Goal: Task Accomplishment & Management: Manage account settings

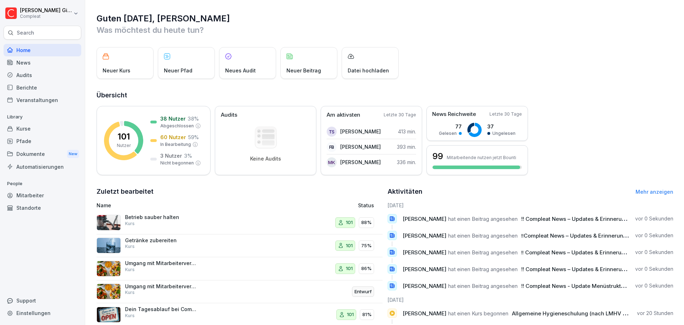
click at [348, 24] on h1 "Guten Morgen, Kevin" at bounding box center [385, 18] width 577 height 11
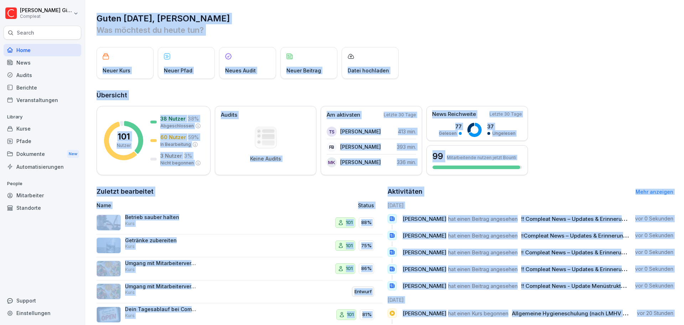
scroll to position [50, 0]
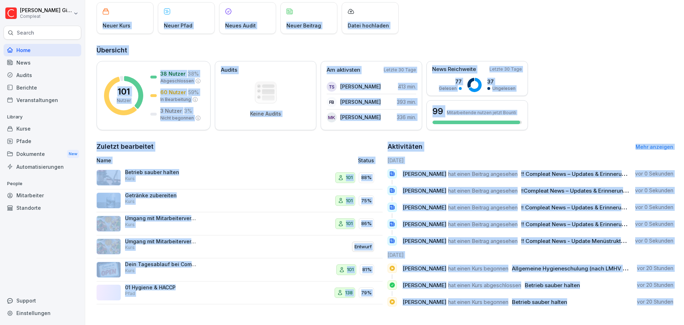
drag, startPoint x: 90, startPoint y: 17, endPoint x: 674, endPoint y: 297, distance: 647.0
click at [674, 297] on div "Guten Morgen, Kevin Was möchtest du heute tun? Neuer Kurs Neuer Pfad Neues Audi…" at bounding box center [384, 139] width 599 height 369
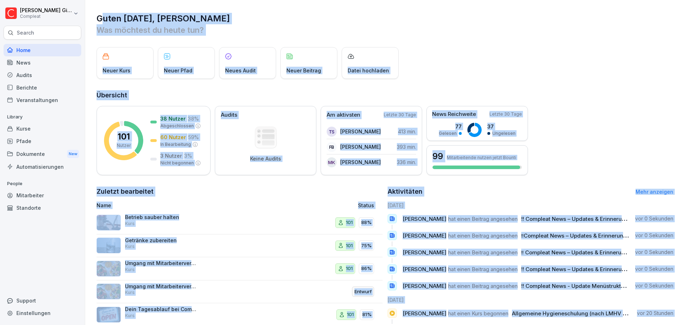
drag, startPoint x: 672, startPoint y: 297, endPoint x: 104, endPoint y: 6, distance: 637.9
click at [104, 6] on div "Guten Morgen, Kevin Was möchtest du heute tun? Neuer Kurs Neuer Pfad Neues Audi…" at bounding box center [384, 184] width 599 height 369
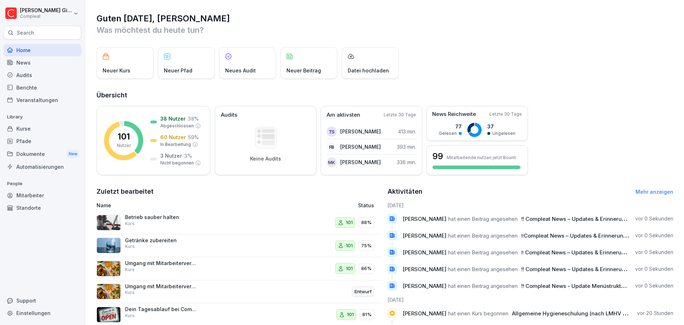
click at [92, 11] on div "Guten Morgen, Kevin Was möchtest du heute tun? Neuer Kurs Neuer Pfad Neues Audi…" at bounding box center [384, 184] width 599 height 369
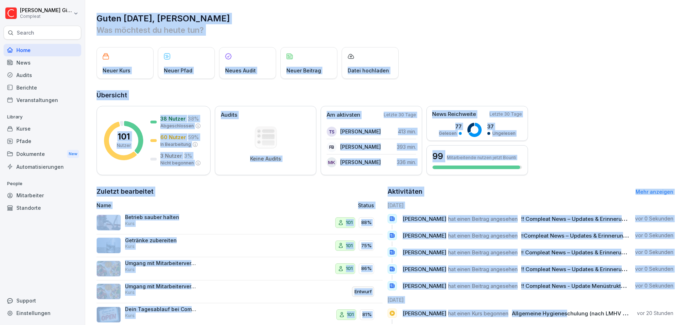
scroll to position [50, 0]
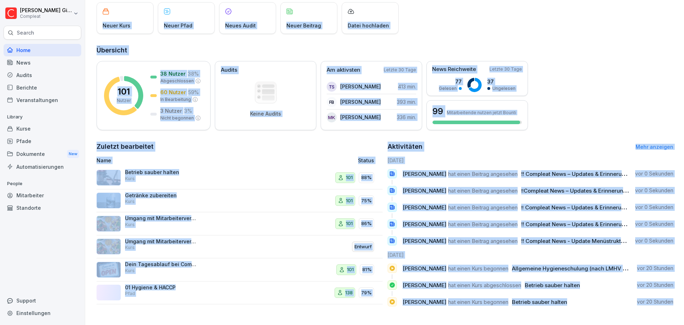
drag, startPoint x: 93, startPoint y: 19, endPoint x: 672, endPoint y: 301, distance: 644.7
click at [672, 301] on div "Guten Morgen, Kevin Was möchtest du heute tun? Neuer Kurs Neuer Pfad Neues Audi…" at bounding box center [384, 139] width 599 height 369
click at [672, 299] on div "Guten Morgen, Kevin Was möchtest du heute tun? Neuer Kurs Neuer Pfad Neues Audi…" at bounding box center [384, 139] width 599 height 369
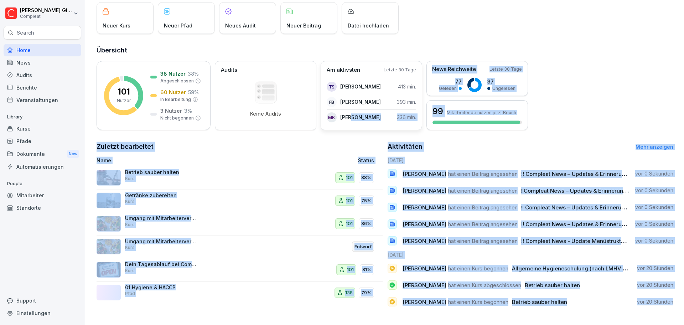
scroll to position [0, 0]
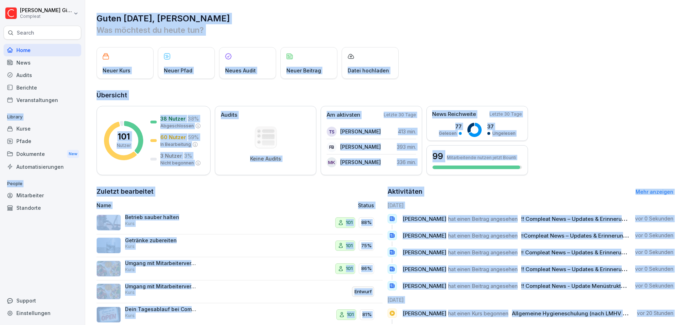
drag, startPoint x: 671, startPoint y: 298, endPoint x: 84, endPoint y: 19, distance: 650.7
click at [84, 19] on div "Kevin Gimpel Compleat Search Home News Audits Berichte Veranstaltungen Library …" at bounding box center [342, 162] width 684 height 325
click at [91, 17] on div "Guten Morgen, Kevin Was möchtest du heute tun? Neuer Kurs Neuer Pfad Neues Audi…" at bounding box center [384, 184] width 599 height 369
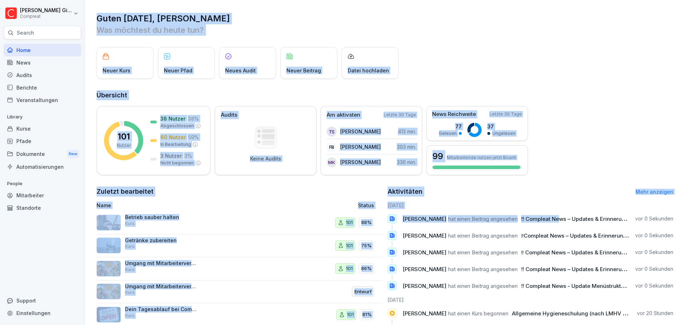
scroll to position [50, 0]
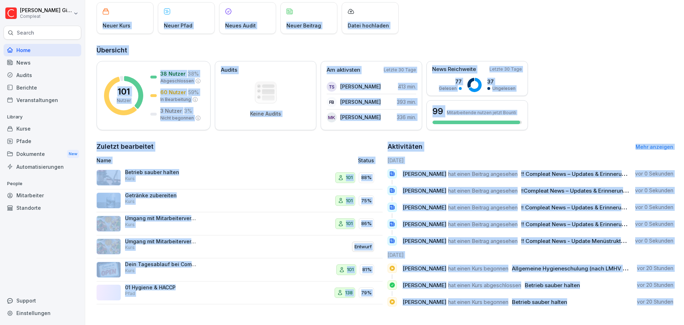
drag, startPoint x: 98, startPoint y: 17, endPoint x: 672, endPoint y: 299, distance: 638.8
click at [672, 299] on div "Guten Morgen, Kevin Was möchtest du heute tun? Neuer Kurs Neuer Pfad Neues Audi…" at bounding box center [384, 139] width 599 height 369
click at [663, 298] on p "vor 20 Stunden" at bounding box center [655, 301] width 36 height 7
drag, startPoint x: 91, startPoint y: 19, endPoint x: 672, endPoint y: 302, distance: 646.0
click at [672, 302] on div "Guten Morgen, Kevin Was möchtest du heute tun? Neuer Kurs Neuer Pfad Neues Audi…" at bounding box center [384, 139] width 599 height 369
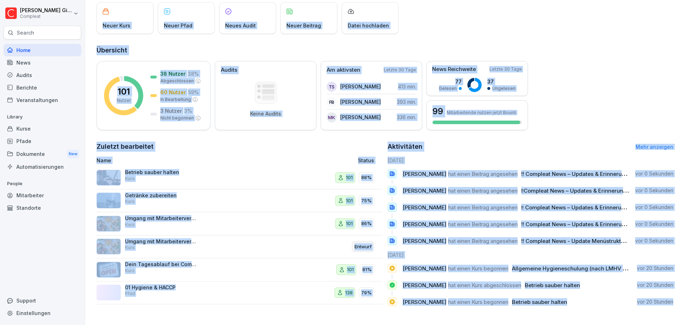
click at [672, 302] on div "Guten Morgen, Kevin Was möchtest du heute tun? Neuer Kurs Neuer Pfad Neues Audi…" at bounding box center [384, 139] width 599 height 369
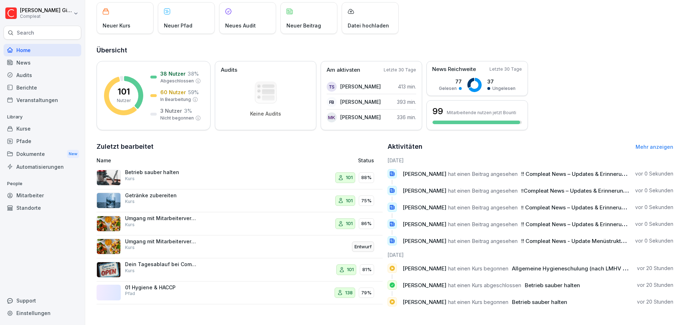
click at [671, 298] on div "Guten Morgen, Kevin Was möchtest du heute tun? Neuer Kurs Neuer Pfad Neues Audi…" at bounding box center [384, 139] width 599 height 369
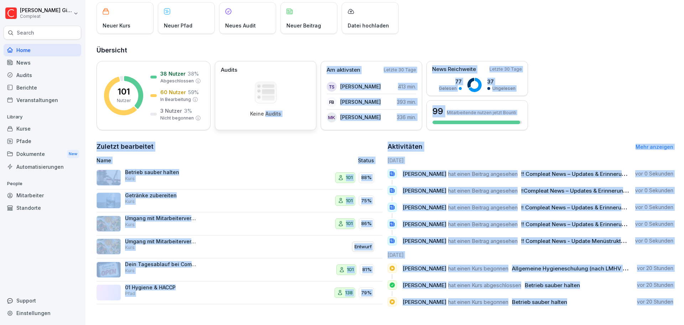
scroll to position [0, 0]
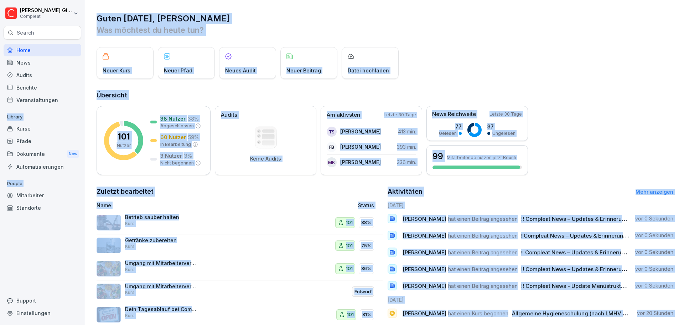
drag, startPoint x: 671, startPoint y: 298, endPoint x: 80, endPoint y: 9, distance: 657.8
click at [80, 9] on div "Kevin Gimpel Compleat Search Home News Audits Berichte Veranstaltungen Library …" at bounding box center [342, 162] width 684 height 325
click at [116, 13] on h1 "Guten Morgen, Kevin" at bounding box center [385, 18] width 577 height 11
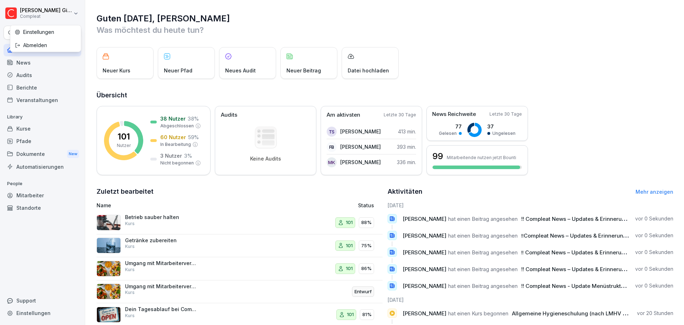
click at [116, 19] on html "Kevin Gimpel Compleat Search Home News Audits Berichte Veranstaltungen Library …" at bounding box center [342, 162] width 684 height 325
click at [105, 16] on html "Kevin Gimpel Compleat Search Home News Audits Berichte Veranstaltungen Library …" at bounding box center [342, 162] width 684 height 325
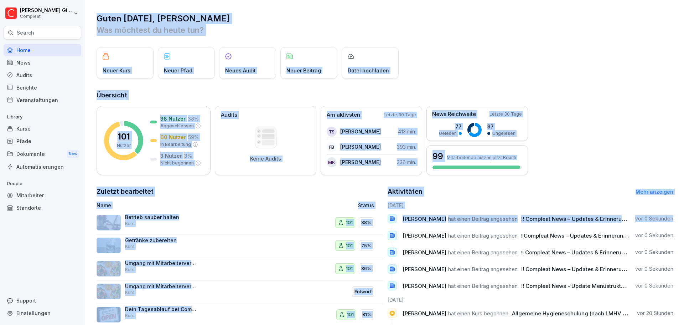
scroll to position [50, 0]
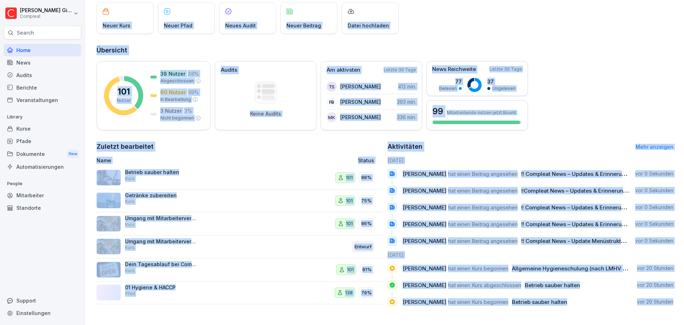
drag, startPoint x: 97, startPoint y: 15, endPoint x: 669, endPoint y: 296, distance: 636.7
click at [669, 296] on div "Guten Morgen, Kevin Was möchtest du heute tun? Neuer Kurs Neuer Pfad Neues Audi…" at bounding box center [384, 139] width 599 height 369
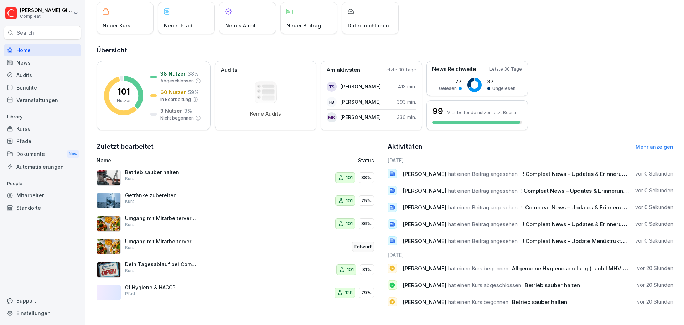
click at [676, 297] on div "Guten Morgen, Kevin Was möchtest du heute tun? Neuer Kurs Neuer Pfad Neues Audi…" at bounding box center [384, 139] width 599 height 369
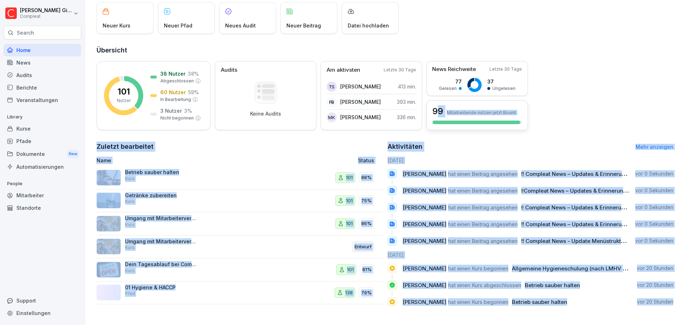
scroll to position [0, 0]
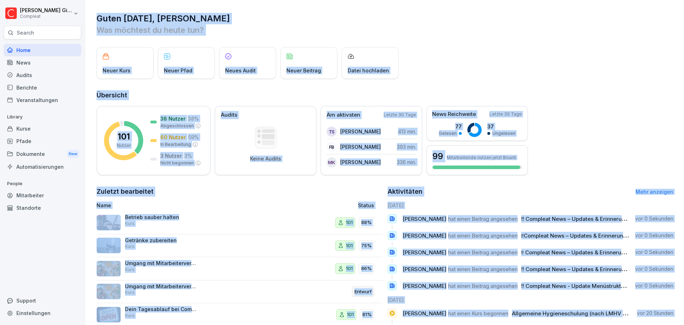
drag, startPoint x: 671, startPoint y: 297, endPoint x: 90, endPoint y: 20, distance: 643.1
click at [90, 20] on div "Guten Morgen, Kevin Was möchtest du heute tun? Neuer Kurs Neuer Pfad Neues Audi…" at bounding box center [384, 184] width 599 height 369
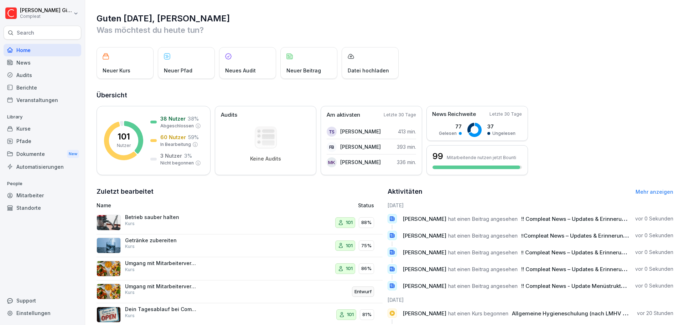
click at [24, 125] on div "Kurse" at bounding box center [43, 128] width 78 height 12
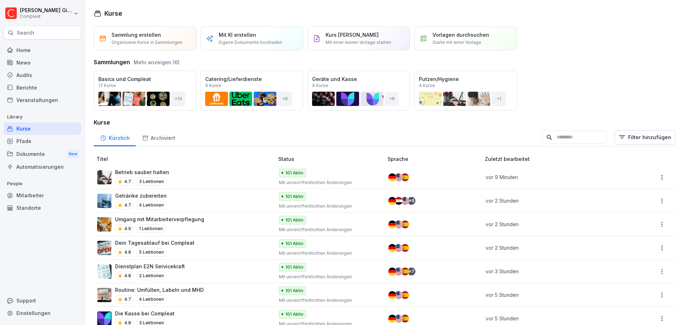
click at [224, 248] on div "Dein Tagesablauf bei Compleat 4.8 5 Lektionen" at bounding box center [182, 247] width 170 height 17
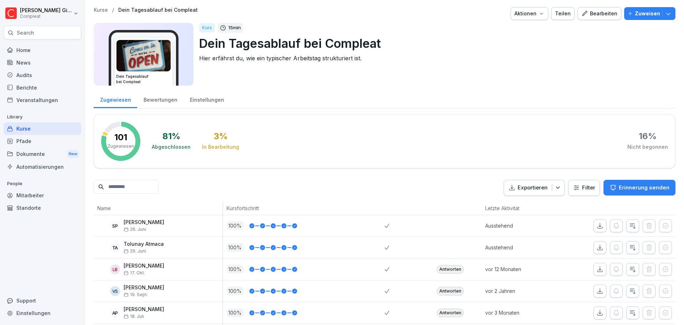
click at [591, 13] on div "Bearbeiten" at bounding box center [599, 14] width 36 height 8
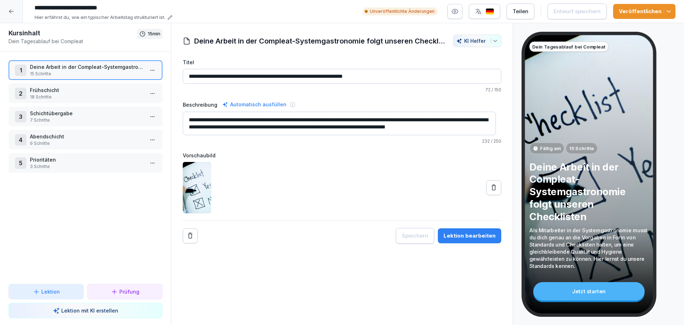
click at [81, 94] on p "18 Schritte" at bounding box center [87, 97] width 114 height 6
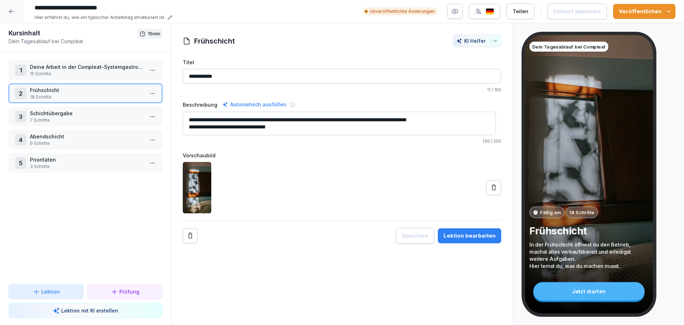
click at [81, 123] on p "7 Schritte" at bounding box center [87, 120] width 114 height 6
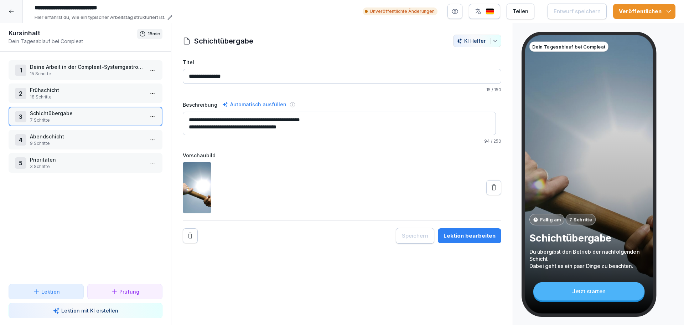
click at [80, 99] on p "18 Schritte" at bounding box center [87, 97] width 114 height 6
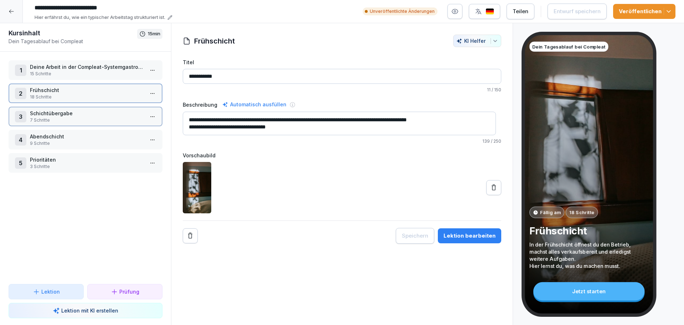
click at [80, 99] on p "18 Schritte" at bounding box center [87, 97] width 114 height 6
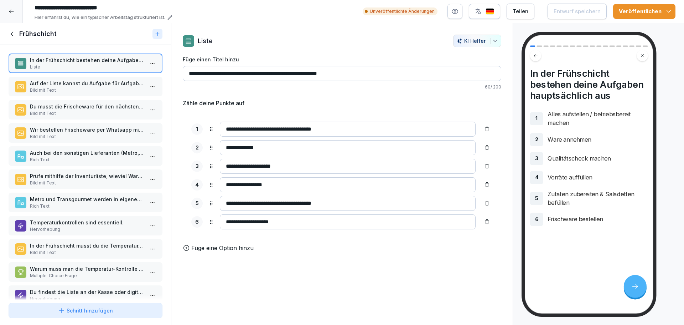
click at [80, 99] on div "In der Frühschicht bestehen deine Aufgaben hauptsächlich aus Liste Auf der List…" at bounding box center [85, 172] width 171 height 255
click at [86, 118] on div "Du musst die Frischeware für den nächsten Tag bestellen. Bild mit Text" at bounding box center [86, 110] width 154 height 20
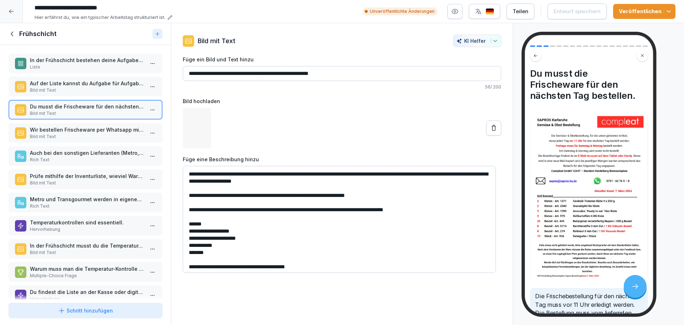
click at [89, 130] on p "Wir bestellen Frischeware per Whatsapp mit dem Store Handy." at bounding box center [87, 129] width 114 height 7
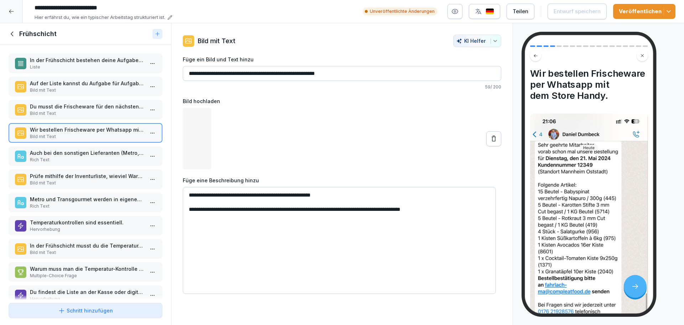
click at [91, 155] on p "Auch bei den sonstigen Lieferanten (Metro, Transgourmet) muss frühzeitig bestel…" at bounding box center [87, 152] width 114 height 7
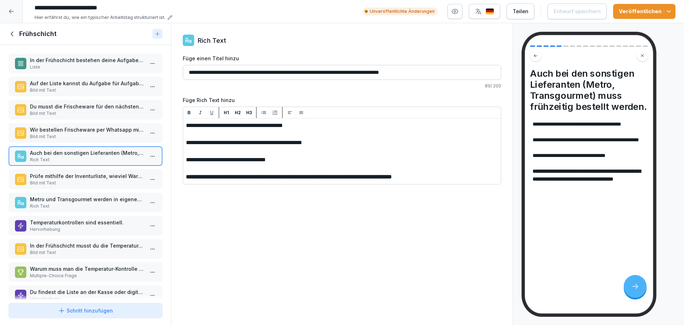
click at [90, 182] on p "Bild mit Text" at bounding box center [87, 183] width 114 height 6
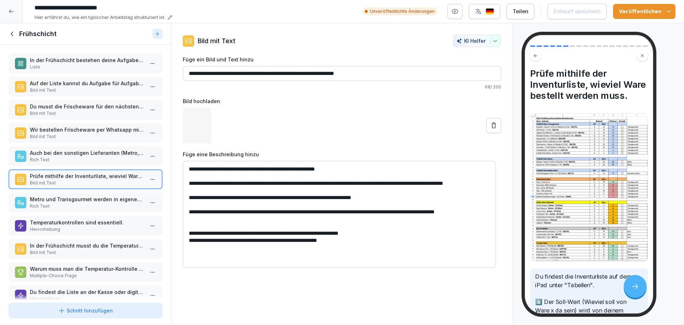
click at [85, 206] on p "Rich Text" at bounding box center [87, 206] width 114 height 6
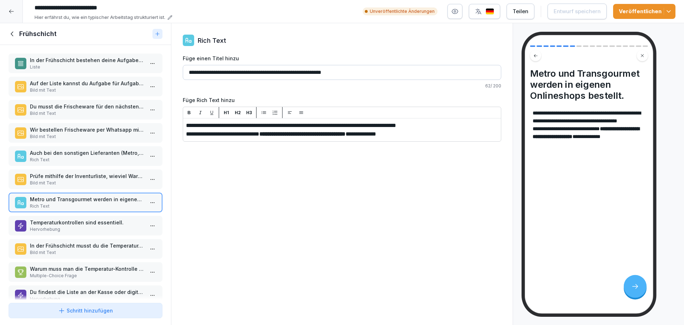
click at [84, 233] on div "Temperaturkontrollen sind essentiell. Hervorhebung" at bounding box center [86, 226] width 154 height 20
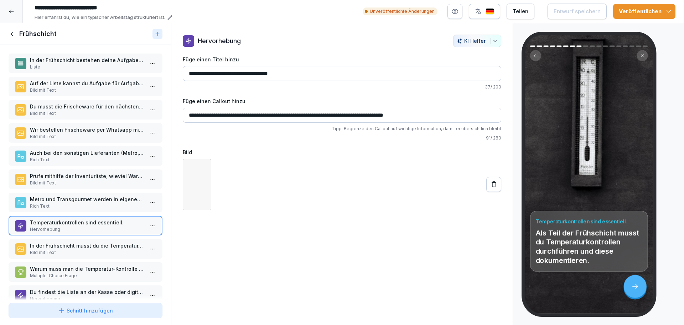
click at [92, 264] on div "Warum muss man die Temperatur-Kontrolle täglich durchführen? Multiple-Choice Fr…" at bounding box center [86, 272] width 154 height 20
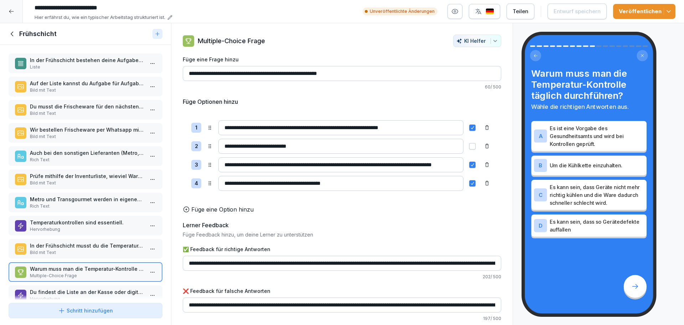
scroll to position [178, 0]
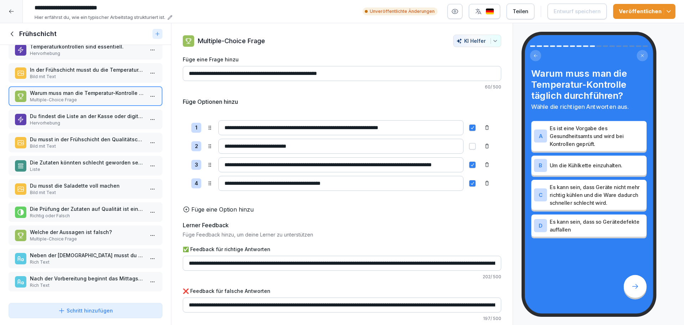
click at [102, 239] on p "Multiple-Choice Frage" at bounding box center [87, 238] width 114 height 6
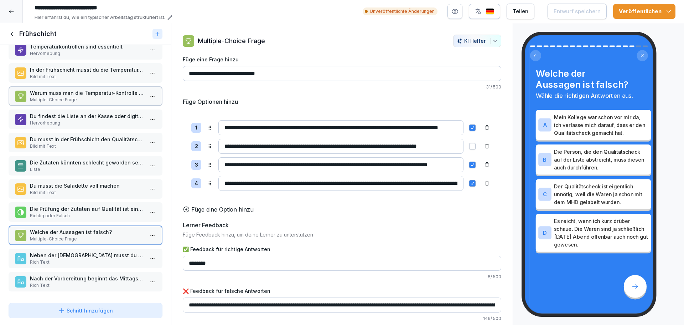
click at [102, 214] on p "Richtig oder Falsch" at bounding box center [87, 215] width 114 height 6
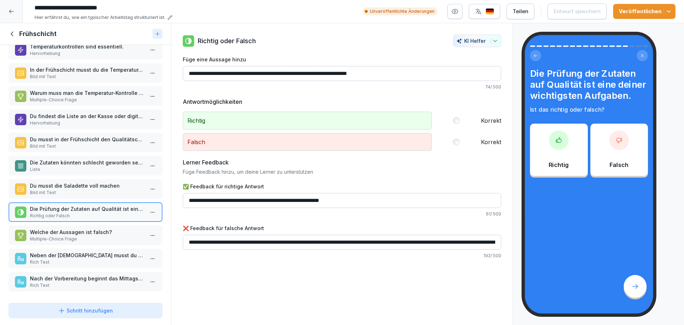
click at [11, 33] on icon at bounding box center [13, 34] width 8 height 8
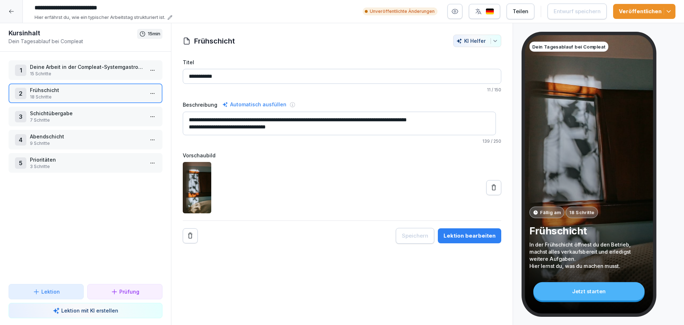
click at [15, 9] on div at bounding box center [11, 11] width 23 height 23
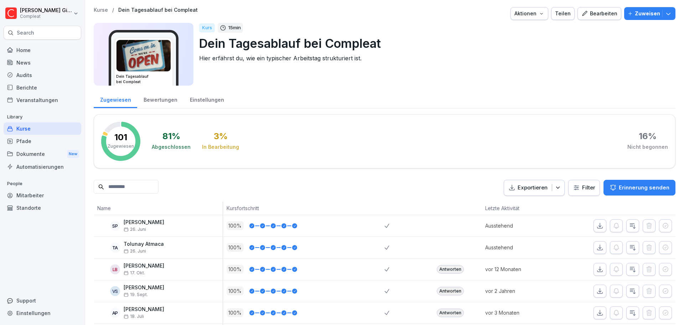
click at [26, 132] on div "Kurse" at bounding box center [43, 128] width 78 height 12
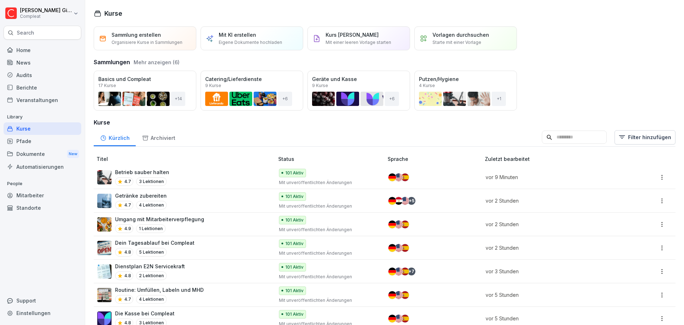
click at [165, 137] on div "Archiviert" at bounding box center [159, 137] width 46 height 18
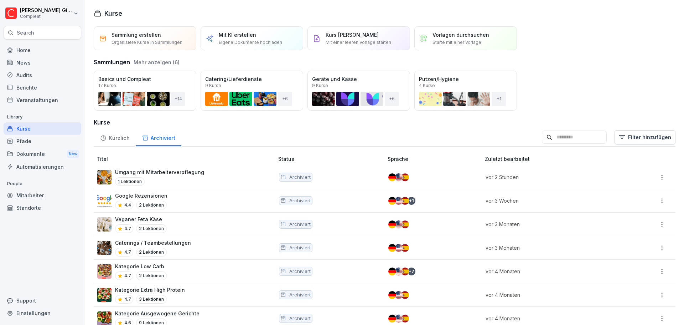
click at [163, 137] on div "Archiviert" at bounding box center [159, 137] width 46 height 18
click at [115, 133] on div "Kürzlich" at bounding box center [115, 137] width 42 height 18
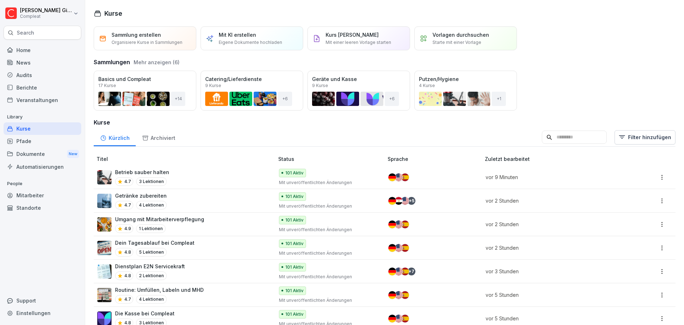
click at [202, 253] on div "Dein Tagesablauf bei Compleat 4.8 5 Lektionen" at bounding box center [182, 247] width 170 height 17
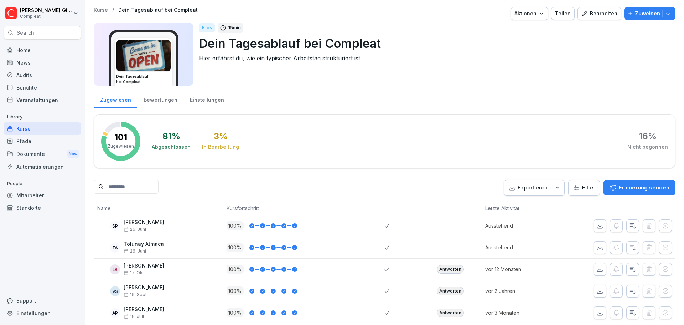
click at [607, 14] on div "Bearbeiten" at bounding box center [599, 14] width 36 height 8
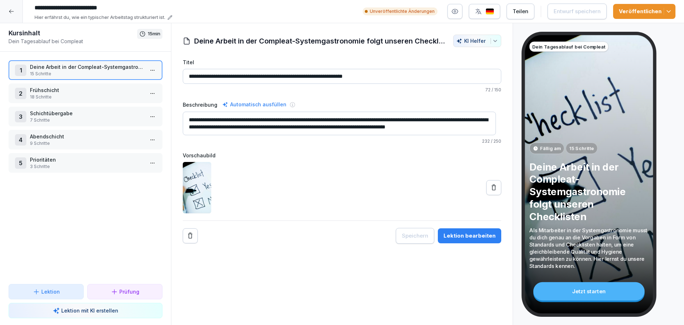
click at [103, 70] on p "Deine Arbeit in der Compleat-Systemgastronomie folgt unseren Checklisten" at bounding box center [87, 66] width 114 height 7
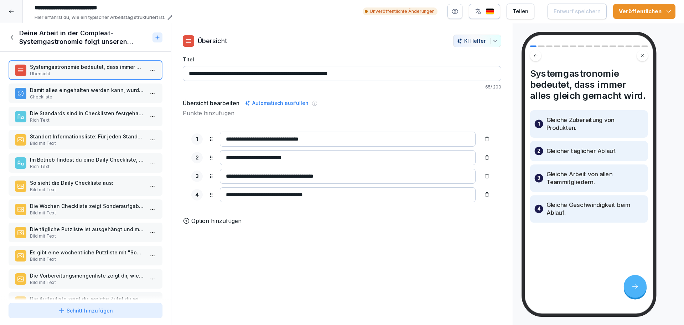
click at [104, 89] on p "Damit alles eingehalten werden kann, wurden Standards und Checklisten entwickel…" at bounding box center [87, 89] width 114 height 7
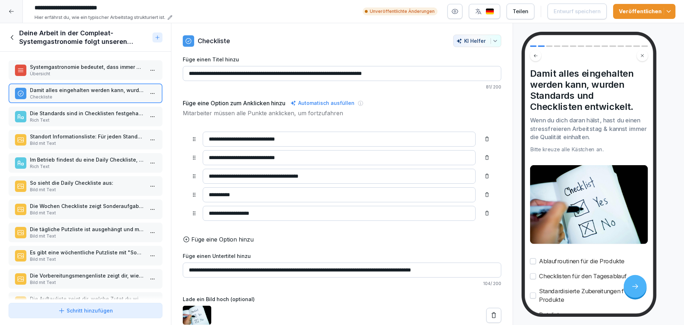
click at [101, 116] on p "Die Standards sind in Checklisten festgehalten." at bounding box center [87, 112] width 114 height 7
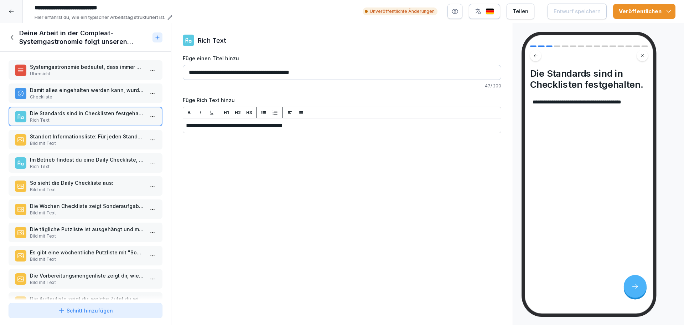
click at [95, 138] on p "Standort Informationsliste: Für jeden Standort gibt es eine Übersichtsliste, au…" at bounding box center [87, 136] width 114 height 7
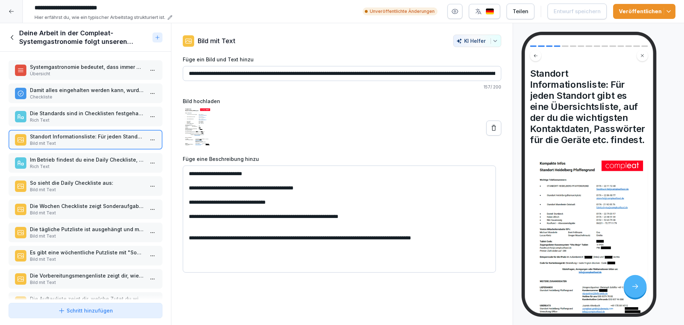
click at [93, 165] on p "Rich Text" at bounding box center [87, 166] width 114 height 6
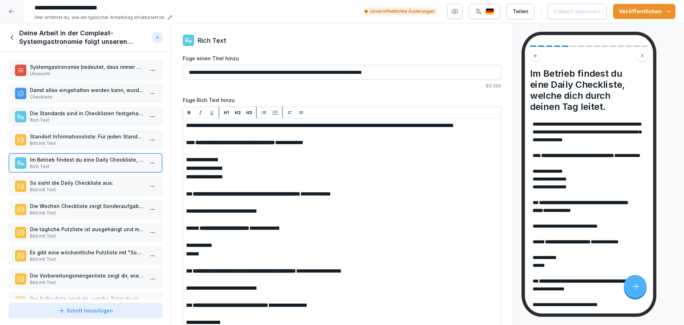
click at [94, 195] on div "So sieht die Daily Checkliste aus: Bild mit Text" at bounding box center [86, 186] width 154 height 20
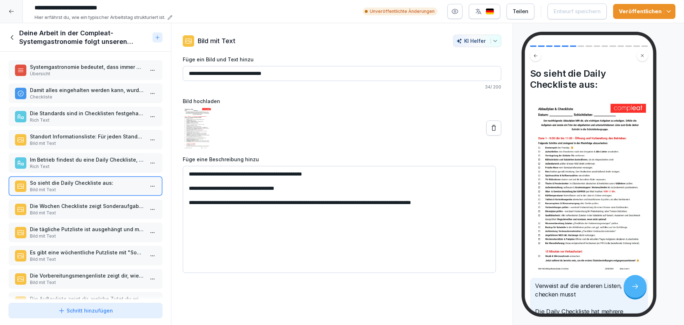
click at [96, 217] on div "Die Wochen Checkliste zeigt Sonderaufgaben an einzelnen Wochentagen. Bild mit T…" at bounding box center [86, 209] width 154 height 20
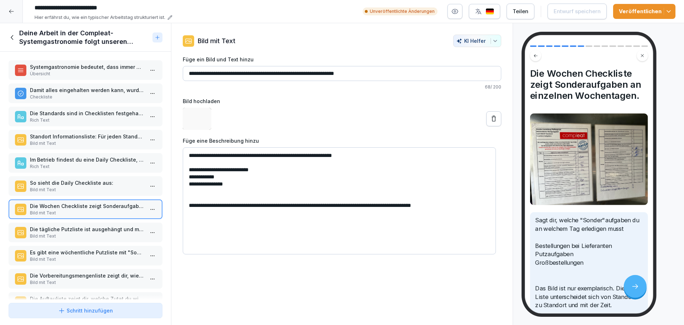
click at [106, 242] on div "Systemgastronomie bedeutet, dass immer alles gleich gemacht wird. Übersicht Dam…" at bounding box center [85, 176] width 171 height 248
click at [115, 270] on div "Die Vorbereitungsmengenliste zeigt dir, wieviel du von welcher Zutat vorbereite…" at bounding box center [86, 279] width 154 height 20
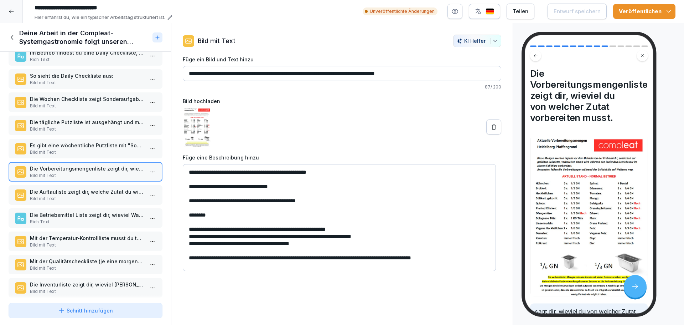
scroll to position [118, 0]
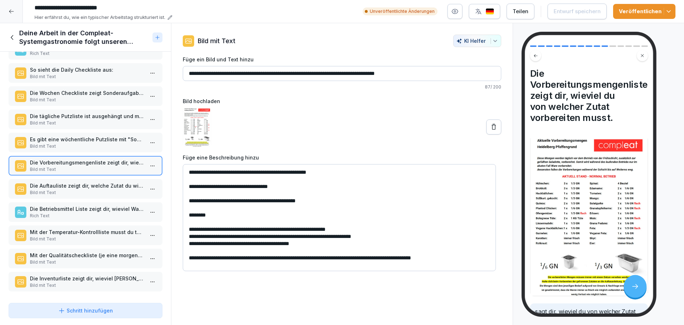
click at [96, 192] on div "Die Auftauliste zeigt dir, welche Zutat du wie auftauen musst. Bild mit Text" at bounding box center [86, 189] width 154 height 20
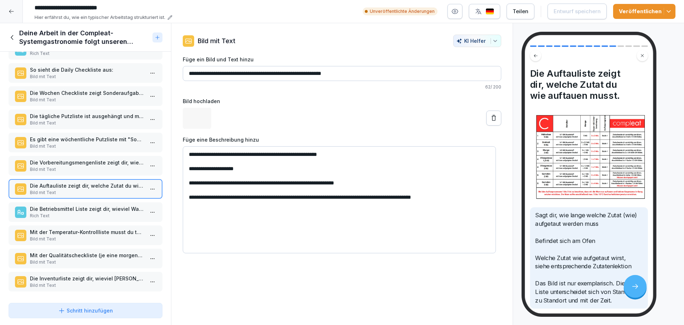
click at [96, 212] on p "Rich Text" at bounding box center [87, 215] width 114 height 6
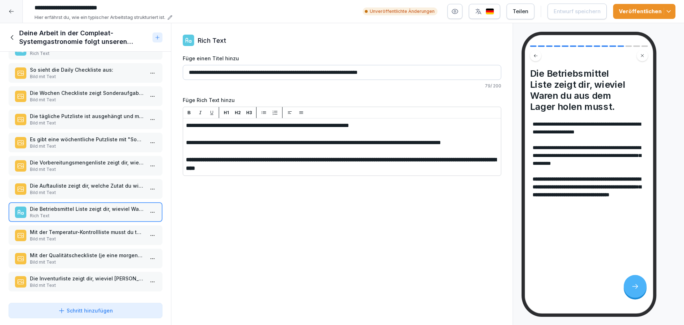
click at [99, 248] on div "Mit der Qualitätscheckliste (je eine morgends und abends) musst du die Qualität…" at bounding box center [86, 258] width 154 height 20
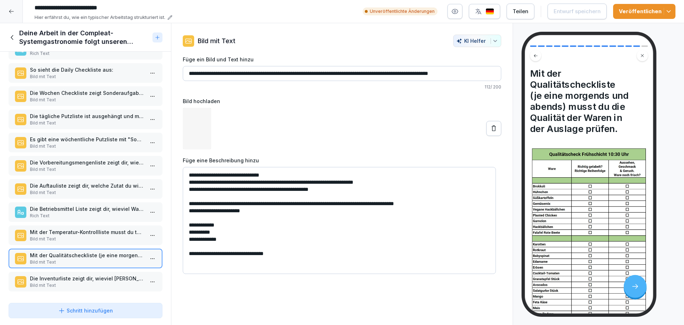
click at [97, 228] on p "Mit der Temperatur-Kontrollliste musst du täglich die Temperatur der Geräte pro…" at bounding box center [87, 231] width 114 height 7
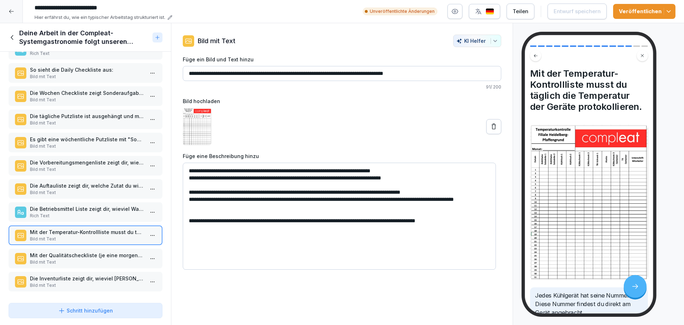
click at [99, 248] on div "Mit der Qualitätscheckliste (je eine morgends und abends) musst du die Qualität…" at bounding box center [86, 258] width 154 height 20
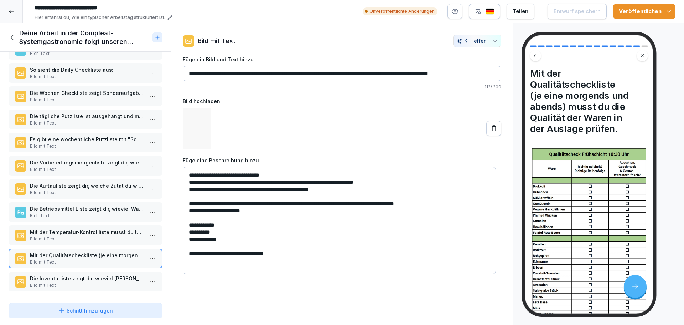
click at [107, 274] on p "Die Inventurliste zeigt dir, wieviel Ware da sein soll und was du dementspreche…" at bounding box center [87, 277] width 114 height 7
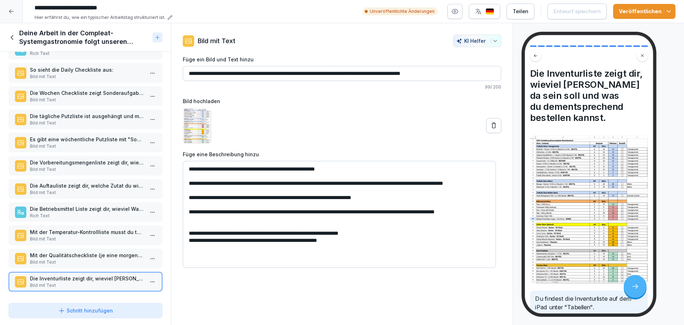
click at [99, 235] on p "Bild mit Text" at bounding box center [87, 238] width 114 height 6
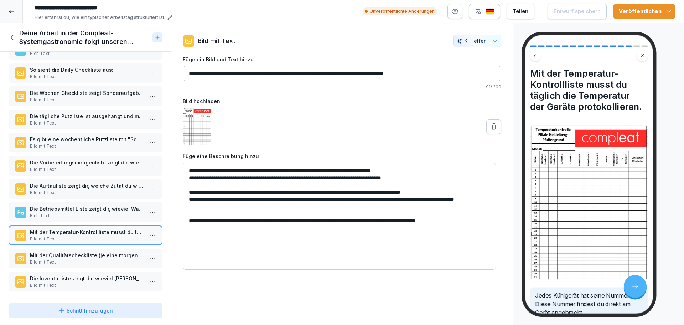
click at [108, 251] on p "Mit der Qualitätscheckliste (je eine morgends und abends) musst du die Qualität…" at bounding box center [87, 254] width 114 height 7
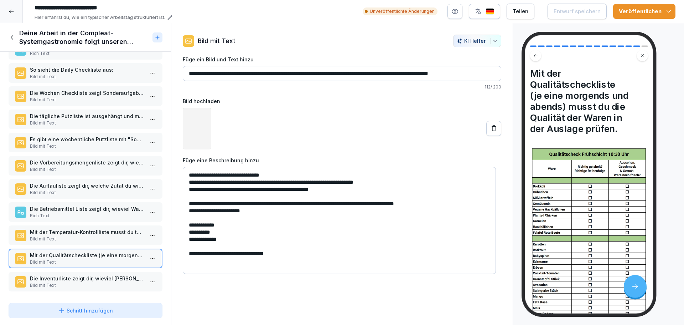
click at [116, 274] on p "Die Inventurliste zeigt dir, wieviel Ware da sein soll und was du dementspreche…" at bounding box center [87, 277] width 114 height 7
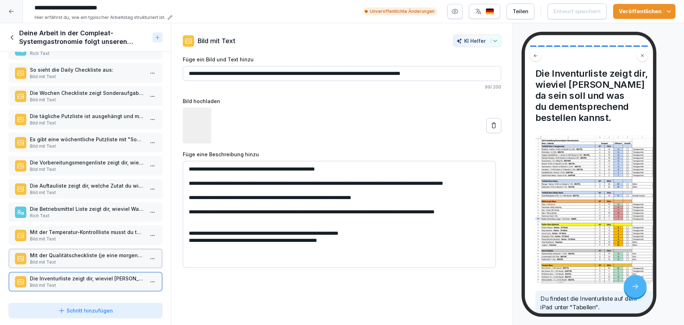
click at [111, 251] on p "Mit der Qualitätscheckliste (je eine morgends und abends) musst du die Qualität…" at bounding box center [87, 254] width 114 height 7
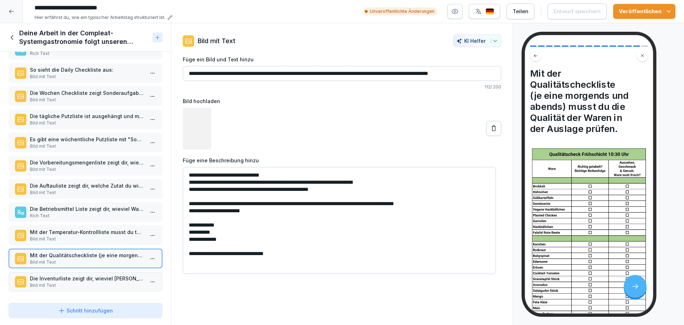
click at [110, 235] on p "Bild mit Text" at bounding box center [87, 238] width 114 height 6
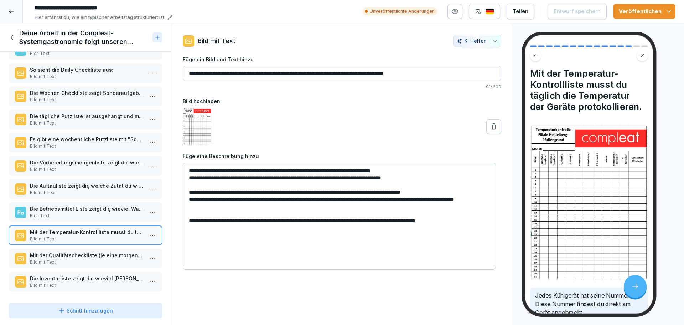
click at [102, 251] on p "Mit der Qualitätscheckliste (je eine morgends und abends) musst du die Qualität…" at bounding box center [87, 254] width 114 height 7
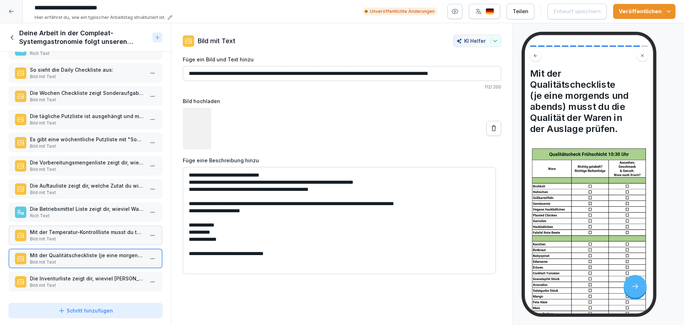
click at [99, 274] on p "Die Inventurliste zeigt dir, wieviel Ware da sein soll und was du dementspreche…" at bounding box center [87, 277] width 114 height 7
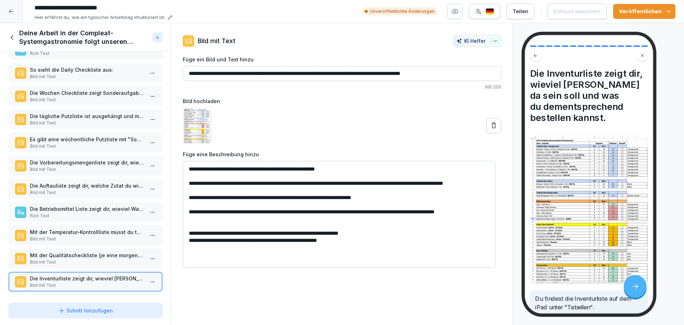
click at [94, 235] on p "Bild mit Text" at bounding box center [87, 238] width 114 height 6
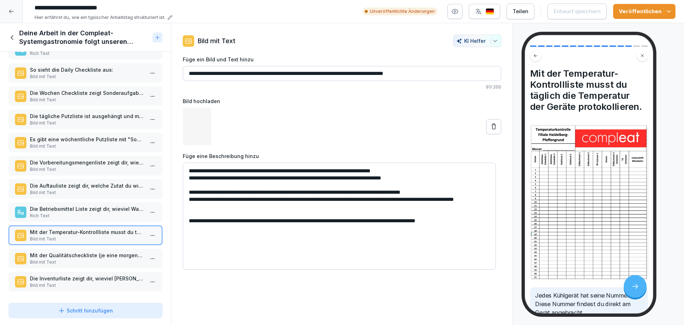
click at [95, 205] on p "Die Betriebsmittel Liste zeigt dir, wieviel Waren du aus dem Lager holen musst." at bounding box center [87, 208] width 114 height 7
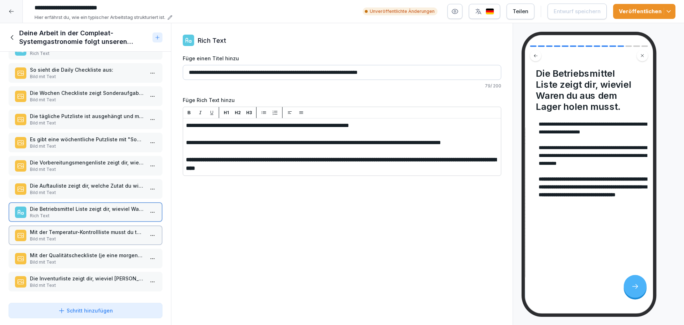
click at [101, 182] on p "Die Auftauliste zeigt dir, welche Zutat du wie auftauen musst." at bounding box center [87, 185] width 114 height 7
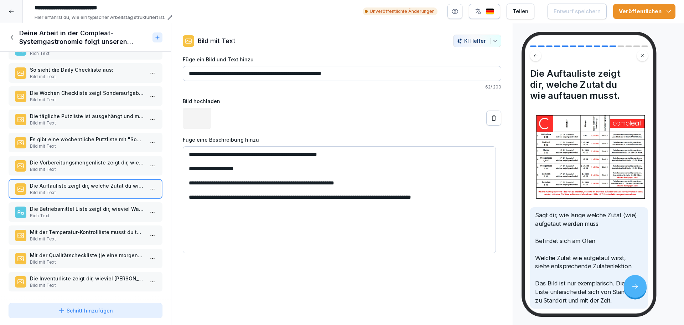
click at [103, 159] on p "Die Vorbereitungsmengenliste zeigt dir, wieviel du von welcher Zutat vorbereite…" at bounding box center [87, 162] width 114 height 7
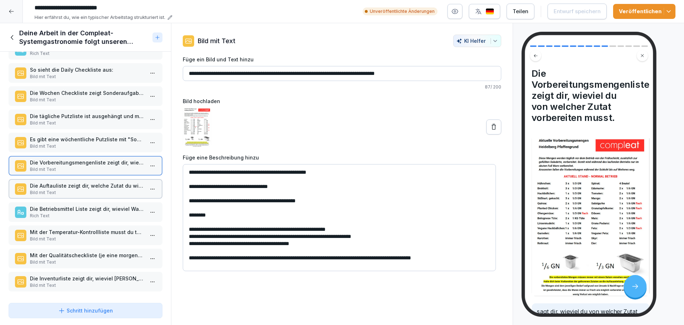
click at [103, 148] on div "Systemgastronomie bedeutet, dass immer alles gleich gemacht wird. Übersicht Dam…" at bounding box center [85, 176] width 171 height 248
click at [100, 135] on p "Es gibt eine wöchentliche Putzliste mit "Sonderaufgaben" für jeden Tag. So sieh…" at bounding box center [87, 138] width 114 height 7
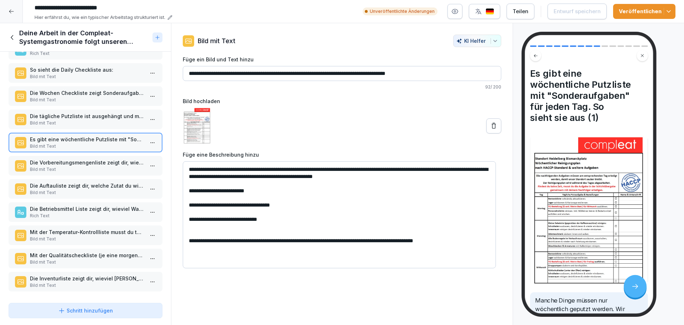
click at [402, 107] on div "Bild hochladen" at bounding box center [342, 120] width 318 height 46
click at [99, 113] on p "Die tägliche Putzliste ist ausgehängt und muss jeden Tag mit Unterschrift abgea…" at bounding box center [87, 115] width 114 height 7
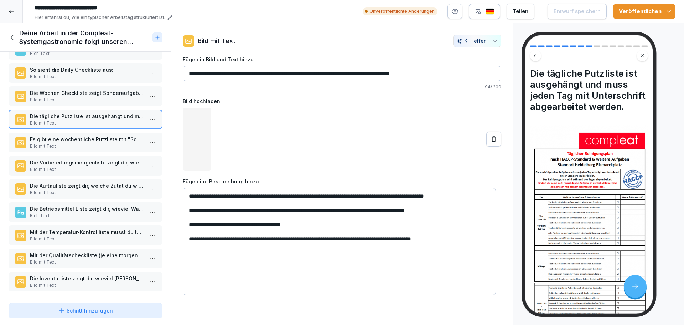
click at [87, 159] on p "Die Vorbereitungsmengenliste zeigt dir, wieviel du von welcher Zutat vorbereite…" at bounding box center [87, 162] width 114 height 7
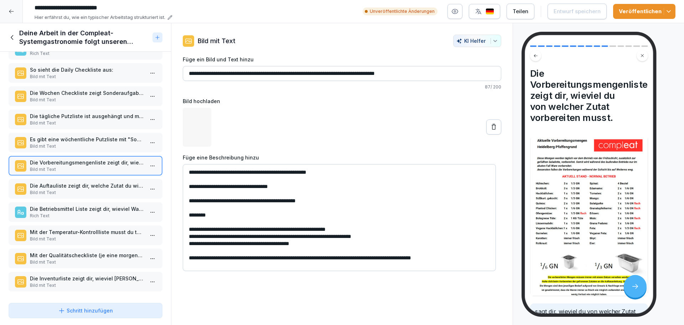
click at [84, 182] on p "Die Auftauliste zeigt dir, welche Zutat du wie auftauen musst." at bounding box center [87, 185] width 114 height 7
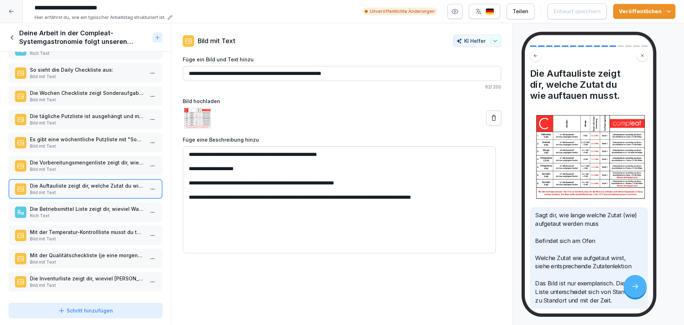
click at [90, 212] on p "Rich Text" at bounding box center [87, 215] width 114 height 6
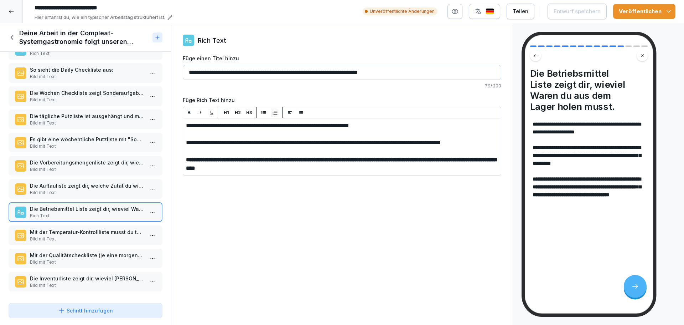
click at [89, 235] on p "Bild mit Text" at bounding box center [87, 238] width 114 height 6
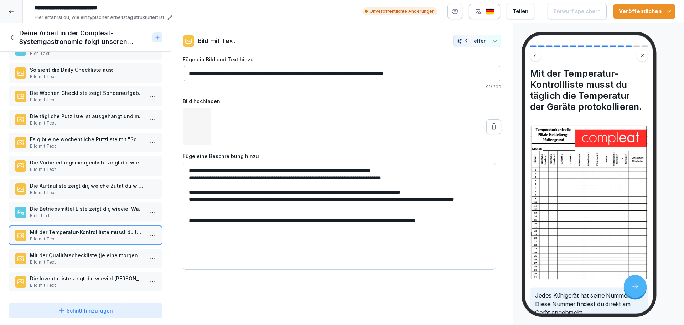
click at [90, 259] on p "Bild mit Text" at bounding box center [87, 262] width 114 height 6
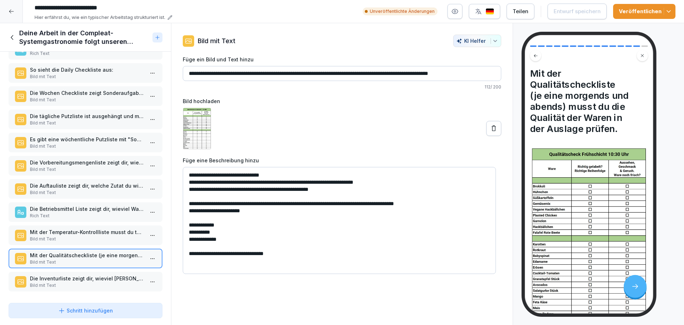
click at [83, 274] on p "Die Inventurliste zeigt dir, wieviel Ware da sein soll und was du dementspreche…" at bounding box center [87, 277] width 114 height 7
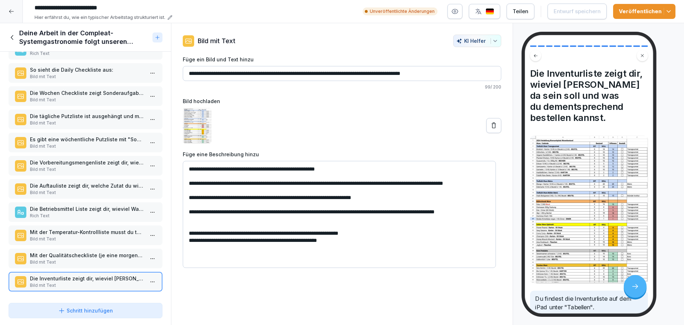
click at [86, 251] on p "Mit der Qualitätscheckliste (je eine morgends und abends) musst du die Qualität…" at bounding box center [87, 254] width 114 height 7
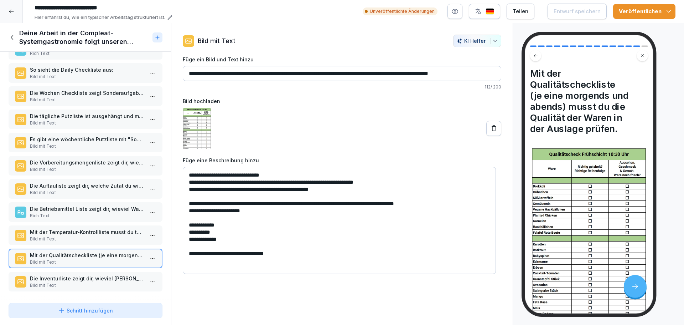
click at [87, 235] on p "Bild mit Text" at bounding box center [87, 238] width 114 height 6
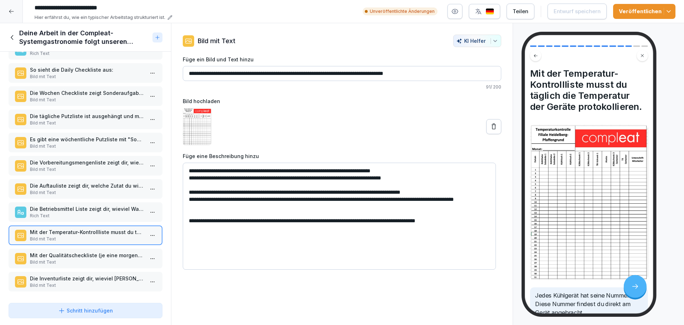
click at [88, 76] on div "So sieht die Daily Checkliste aus: Bild mit Text" at bounding box center [86, 73] width 154 height 20
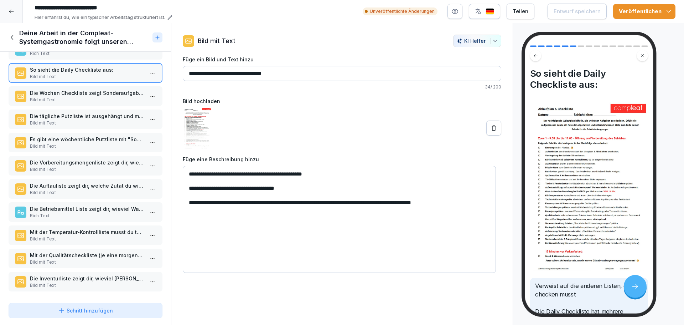
click at [13, 33] on div "Deine Arbeit in der Compleat-Systemgastronomie folgt unseren Checklisten" at bounding box center [79, 37] width 141 height 17
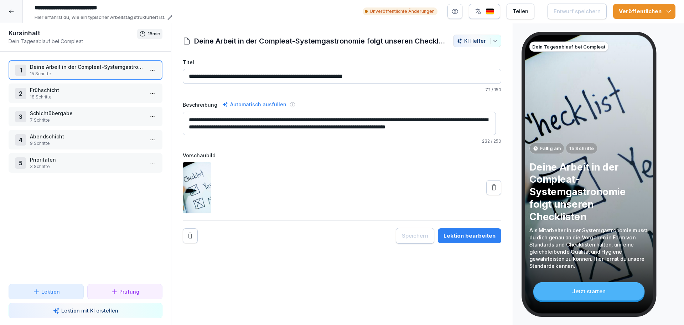
click at [75, 95] on p "18 Schritte" at bounding box center [87, 97] width 114 height 6
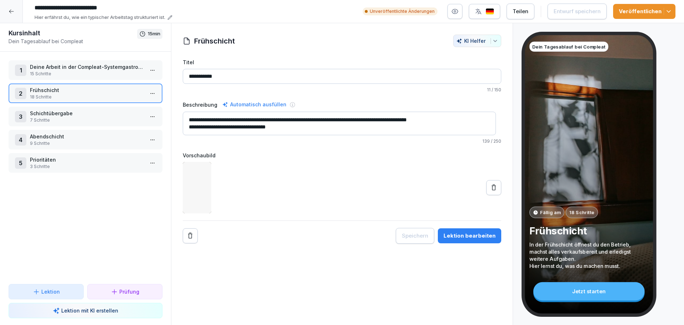
click at [75, 95] on p "18 Schritte" at bounding box center [87, 97] width 114 height 6
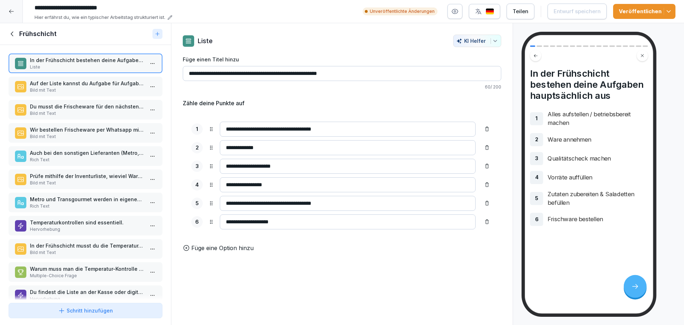
click at [72, 78] on div "Auf der Liste kannst du Aufgabe für Aufgabe abarbeiten. Bild mit Text" at bounding box center [86, 87] width 154 height 20
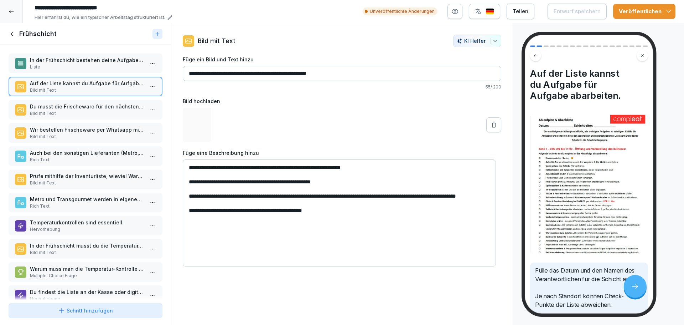
click at [67, 113] on p "Bild mit Text" at bounding box center [87, 113] width 114 height 6
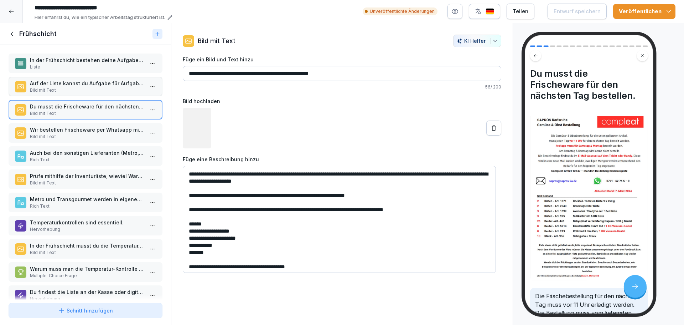
click at [76, 152] on p "Auch bei den sonstigen Lieferanten (Metro, Transgourmet) muss frühzeitig bestel…" at bounding box center [87, 152] width 114 height 7
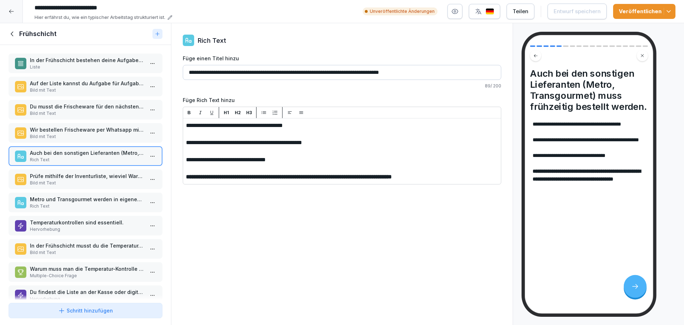
click at [89, 147] on div "Auch bei den sonstigen Lieferanten (Metro, Transgourmet) muss frühzeitig bestel…" at bounding box center [86, 156] width 154 height 20
click at [87, 134] on p "Bild mit Text" at bounding box center [87, 136] width 114 height 6
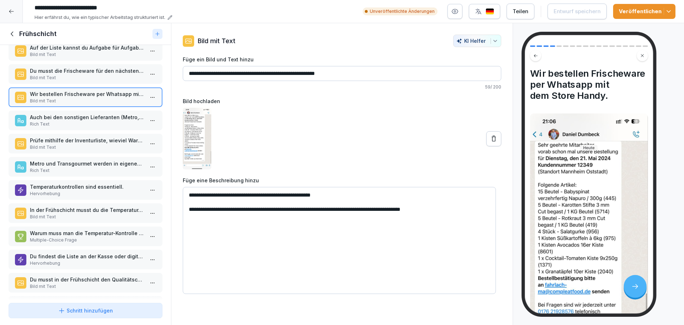
scroll to position [178, 0]
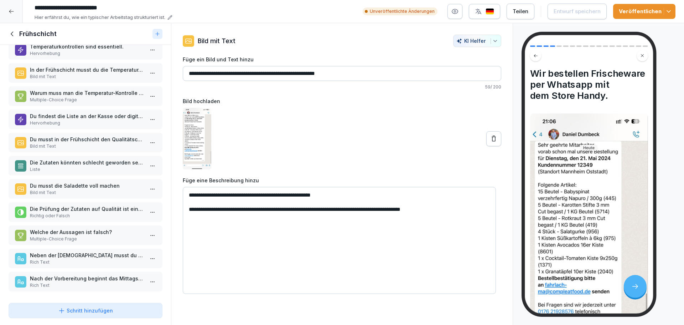
click at [71, 260] on p "Rich Text" at bounding box center [87, 262] width 114 height 6
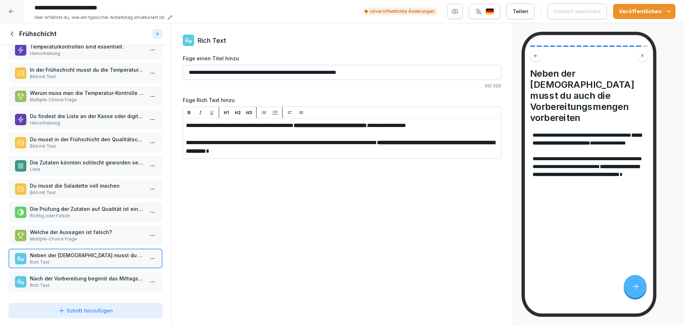
click at [80, 231] on p "Welche der Aussagen ist falsch?" at bounding box center [87, 231] width 114 height 7
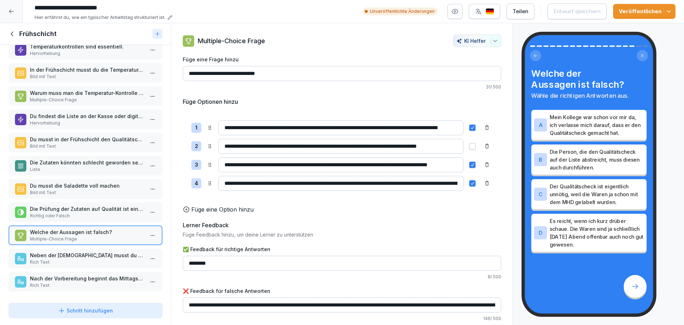
click at [89, 205] on p "Die Prüfung der Zutaten auf Qualität ist eine deiner wichtigsten Aufgaben." at bounding box center [87, 208] width 114 height 7
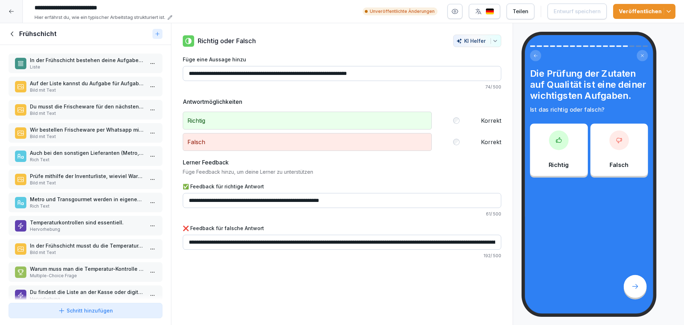
click at [70, 233] on div "Temperaturkontrollen sind essentiell. Hervorhebung" at bounding box center [86, 226] width 154 height 20
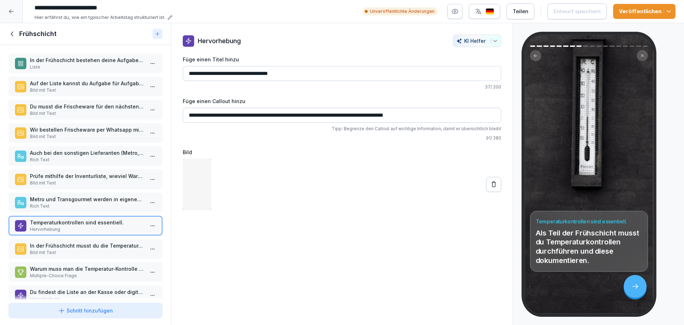
click at [74, 254] on p "Bild mit Text" at bounding box center [87, 252] width 114 height 6
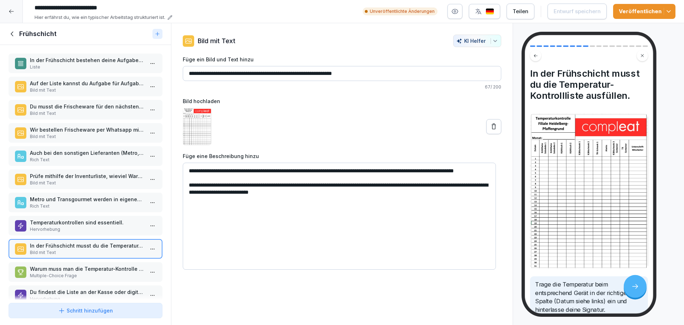
click at [78, 282] on div "In der Frühschicht bestehen deine Aufgaben hauptsächlich aus Liste Auf der List…" at bounding box center [85, 172] width 171 height 255
click at [78, 279] on div "Warum muss man die Temperatur-Kontrolle täglich durchführen? Multiple-Choice Fr…" at bounding box center [86, 272] width 154 height 20
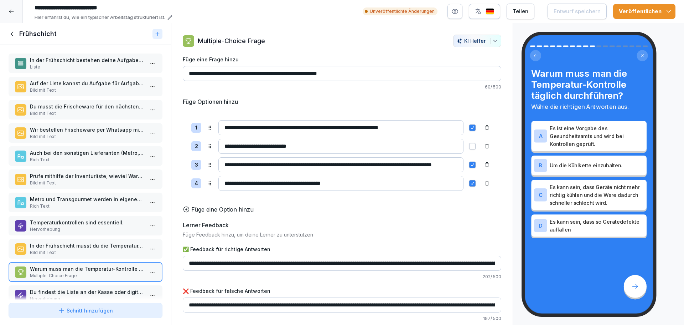
click at [11, 35] on icon at bounding box center [13, 34] width 8 height 8
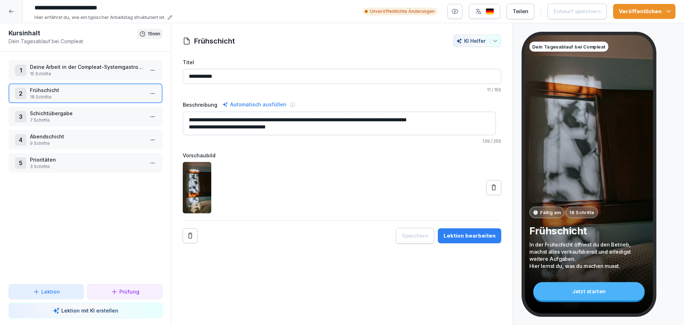
click at [90, 118] on p "7 Schritte" at bounding box center [87, 120] width 114 height 6
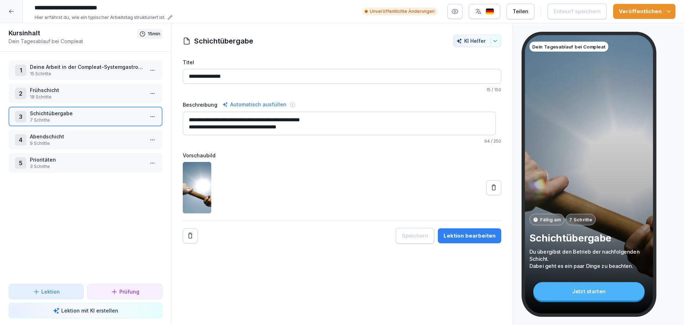
click at [89, 68] on p "Deine Arbeit in der Compleat-Systemgastronomie folgt unseren Checklisten" at bounding box center [87, 66] width 114 height 7
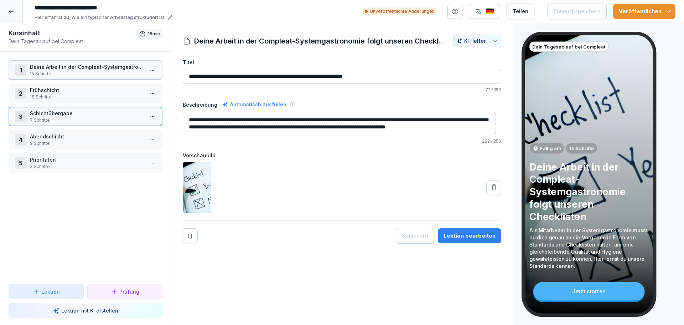
click at [89, 68] on p "Deine Arbeit in der Compleat-Systemgastronomie folgt unseren Checklisten" at bounding box center [87, 66] width 114 height 7
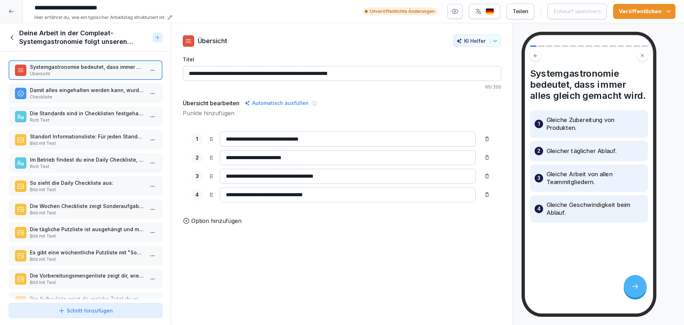
click at [90, 132] on div "Standort Informationsliste: Für jeden Standort gibt es eine Übersichtsliste, au…" at bounding box center [86, 140] width 154 height 20
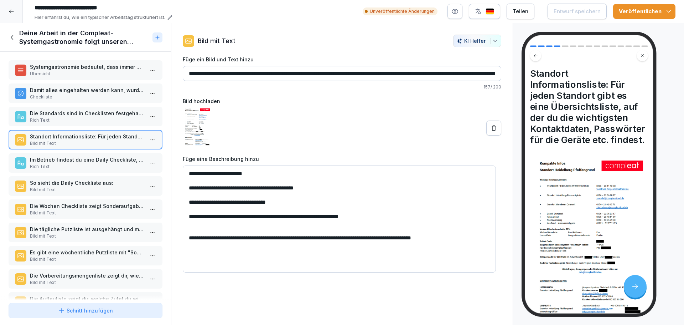
click at [93, 116] on p "Die Standards sind in Checklisten festgehalten." at bounding box center [87, 112] width 114 height 7
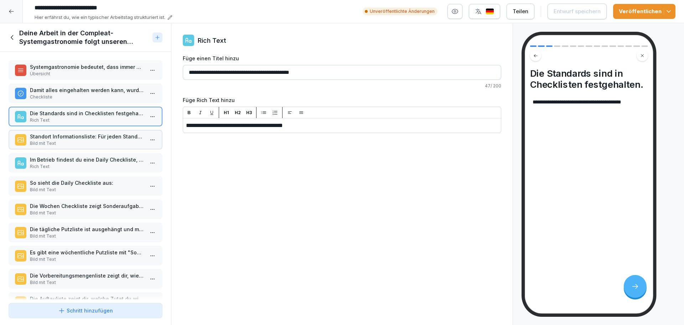
click at [94, 165] on p "Rich Text" at bounding box center [87, 166] width 114 height 6
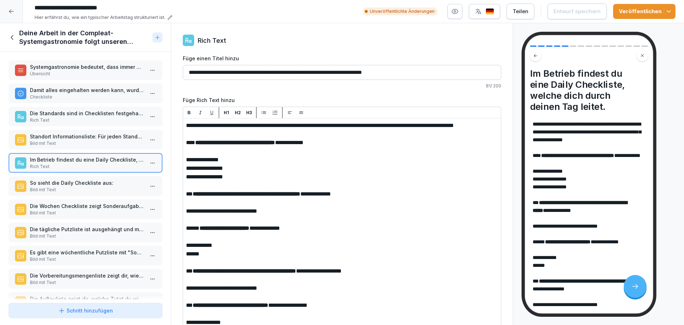
click at [96, 186] on p "So sieht die Daily Checkliste aus:" at bounding box center [87, 182] width 114 height 7
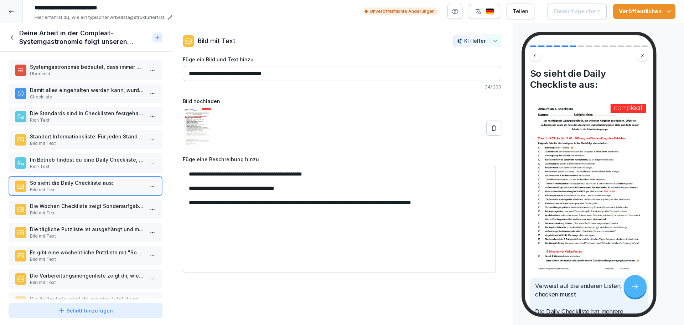
click at [103, 214] on p "Bild mit Text" at bounding box center [87, 212] width 114 height 6
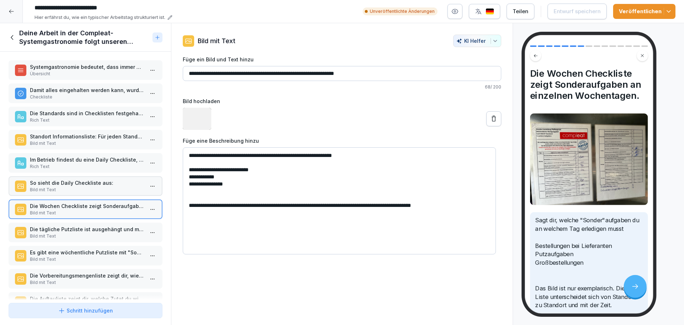
click at [103, 229] on p "Die tägliche Putzliste ist ausgehängt und muss jeden Tag mit Unterschrift abgea…" at bounding box center [87, 228] width 114 height 7
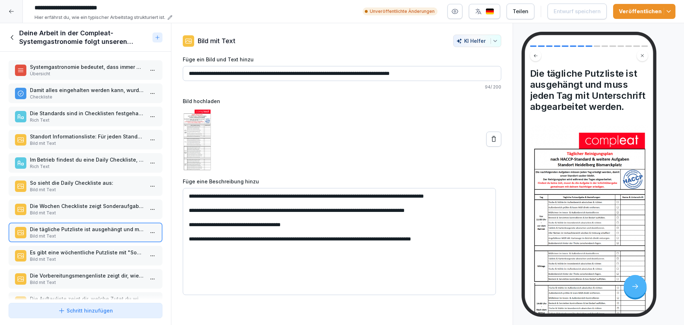
click at [99, 257] on p "Bild mit Text" at bounding box center [87, 259] width 114 height 6
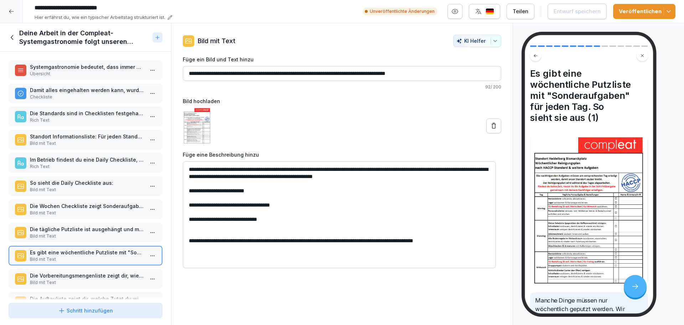
click at [78, 284] on p "Bild mit Text" at bounding box center [87, 282] width 114 height 6
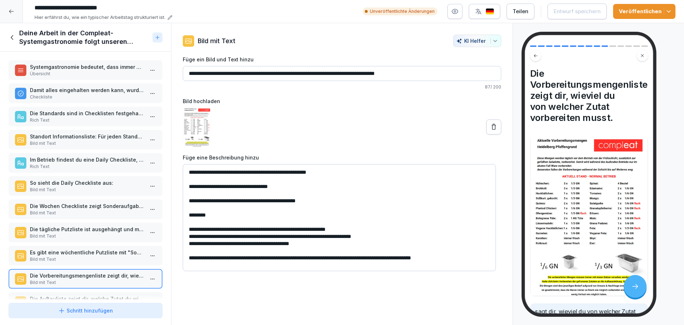
click at [107, 222] on div "Systemgastronomie bedeutet, dass immer alles gleich gemacht wird. Übersicht Dam…" at bounding box center [85, 176] width 171 height 248
click at [103, 212] on p "Bild mit Text" at bounding box center [87, 212] width 114 height 6
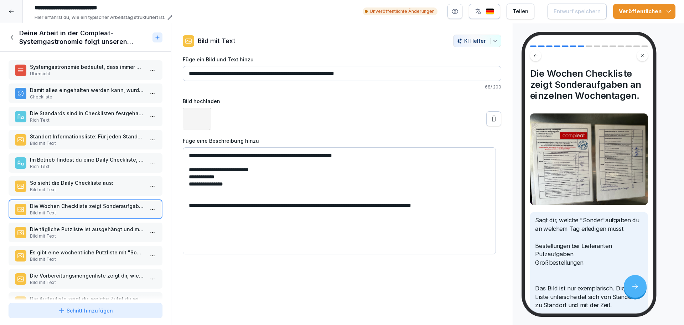
click at [89, 182] on p "So sieht die Daily Checkliste aus:" at bounding box center [87, 182] width 114 height 7
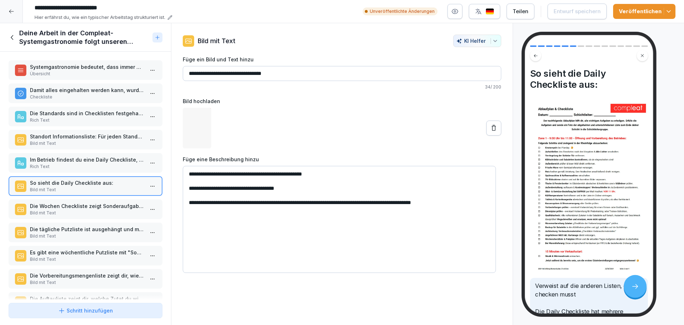
click at [94, 152] on div "Systemgastronomie bedeutet, dass immer alles gleich gemacht wird. Übersicht Dam…" at bounding box center [85, 176] width 171 height 248
click at [93, 148] on div "Standort Informationsliste: Für jeden Standort gibt es eine Übersichtsliste, au…" at bounding box center [86, 140] width 154 height 20
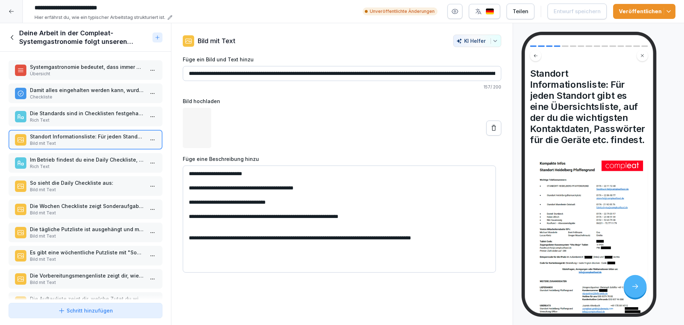
click at [14, 31] on div "Deine Arbeit in der Compleat-Systemgastronomie folgt unseren Checklisten" at bounding box center [79, 37] width 141 height 17
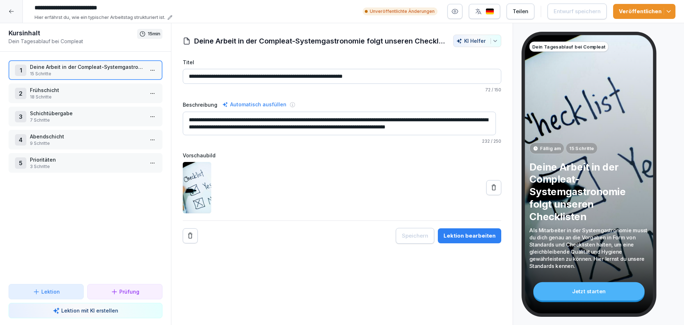
click at [56, 88] on p "Frühschicht" at bounding box center [87, 89] width 114 height 7
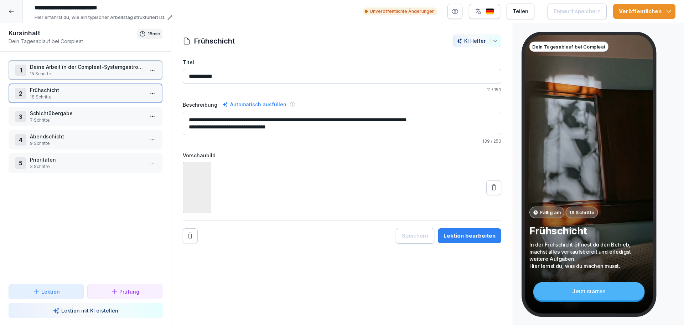
click at [56, 88] on p "Frühschicht" at bounding box center [87, 89] width 114 height 7
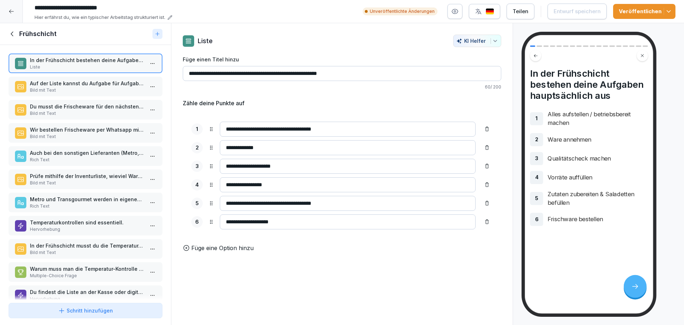
click at [84, 171] on div "Prüfe mithilfe der Inventurliste, wieviel Ware bestellt werden muss. Bild mit T…" at bounding box center [86, 179] width 154 height 20
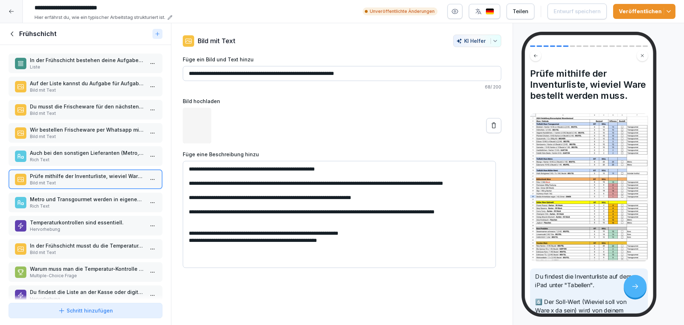
click at [94, 202] on p "Metro und Transgourmet werden in eigenen Onlineshops bestellt." at bounding box center [87, 198] width 114 height 7
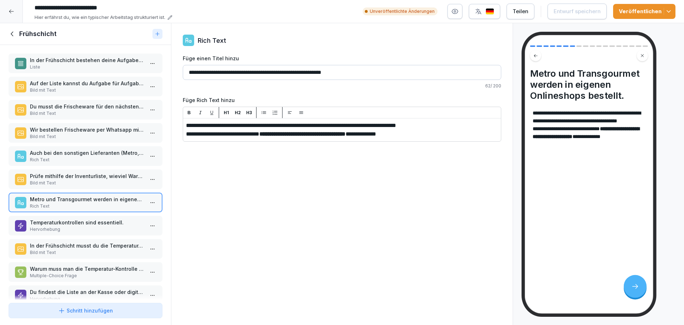
click at [82, 166] on div "In der Frühschicht bestehen deine Aufgaben hauptsächlich aus Liste Auf der List…" at bounding box center [85, 172] width 171 height 255
click at [88, 152] on p "Auch bei den sonstigen Lieferanten (Metro, Transgourmet) muss frühzeitig bestel…" at bounding box center [87, 152] width 114 height 7
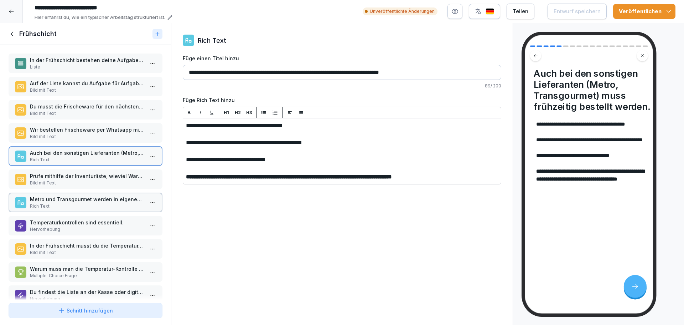
click at [83, 129] on p "Wir bestellen Frischeware per Whatsapp mit dem Store Handy." at bounding box center [87, 129] width 114 height 7
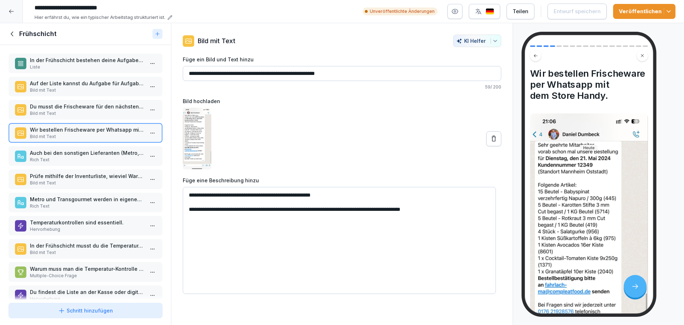
click at [11, 30] on icon at bounding box center [13, 34] width 8 height 8
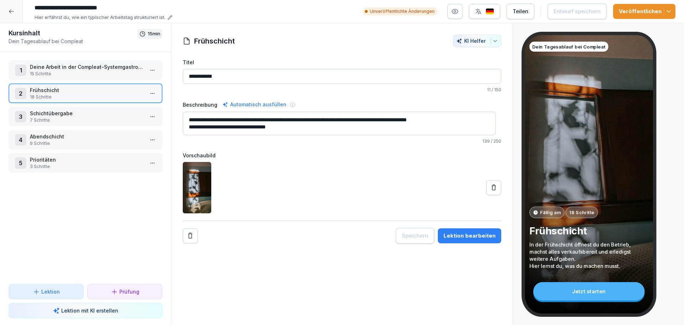
click at [69, 122] on p "7 Schritte" at bounding box center [87, 120] width 114 height 6
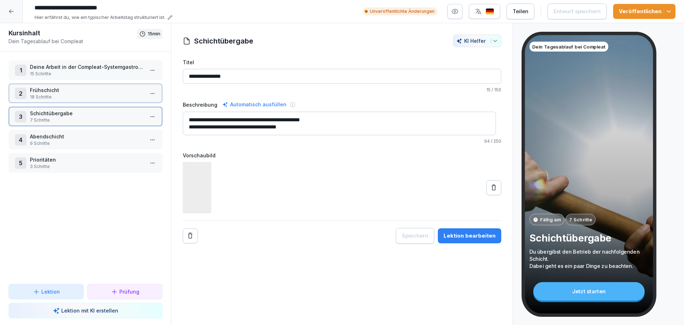
click at [73, 140] on p "Abendschicht" at bounding box center [87, 136] width 114 height 7
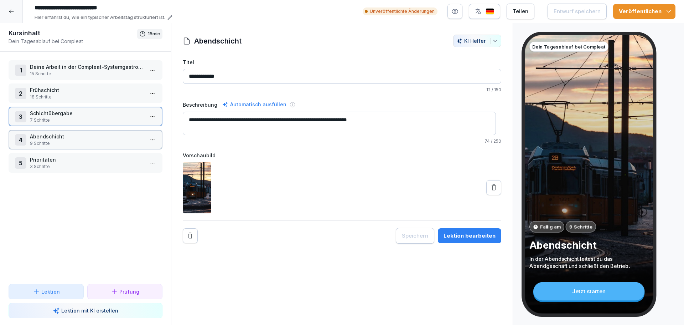
click at [73, 140] on p "Abendschicht" at bounding box center [87, 136] width 114 height 7
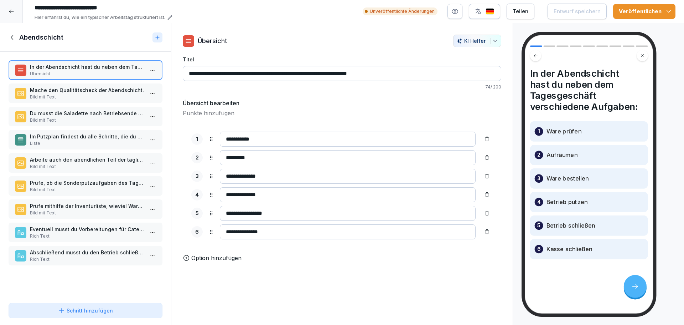
click at [70, 114] on p "Du musst die Saladette nach Betriebsende schließen und reinigen." at bounding box center [87, 112] width 114 height 7
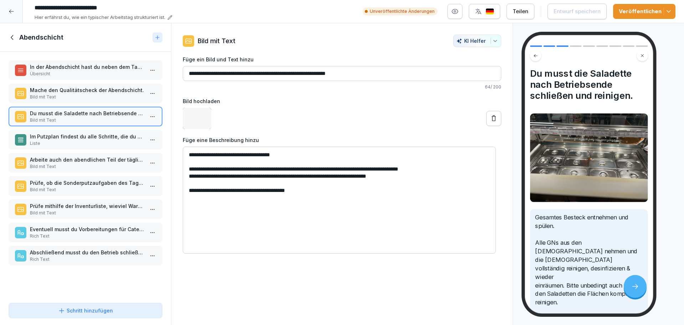
click at [73, 95] on p "Bild mit Text" at bounding box center [87, 97] width 114 height 6
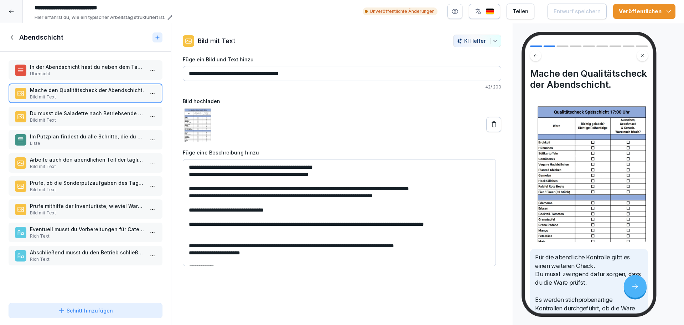
click at [89, 160] on p "Arbeite auch den abendlichen Teil der täglichen Checkliste ab." at bounding box center [87, 159] width 114 height 7
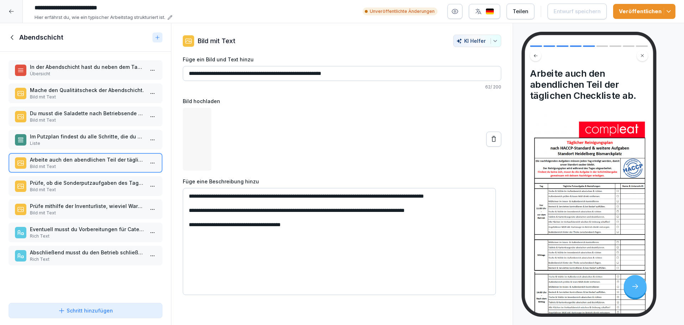
click at [94, 184] on p "Prüfe, ob die Sonderputzaufgaben des Tages ordentlich erledigt wurden oder erle…" at bounding box center [87, 182] width 114 height 7
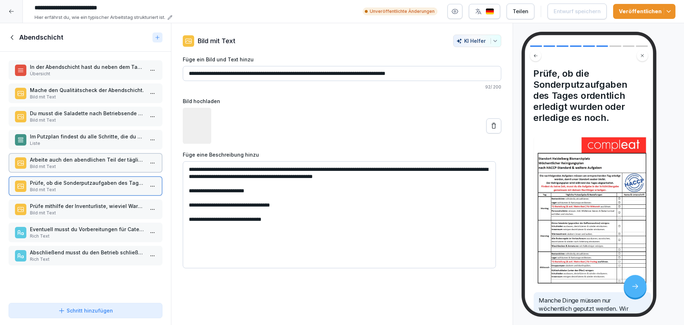
click at [100, 208] on p "Prüfe mithilfe der Inventurliste, wieviel Ware bestellt werden muss." at bounding box center [87, 205] width 114 height 7
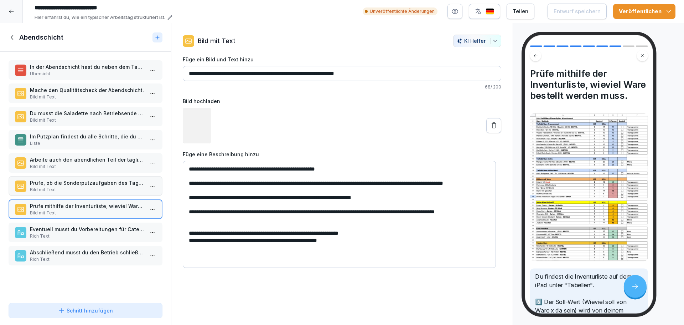
click at [103, 234] on p "Rich Text" at bounding box center [87, 236] width 114 height 6
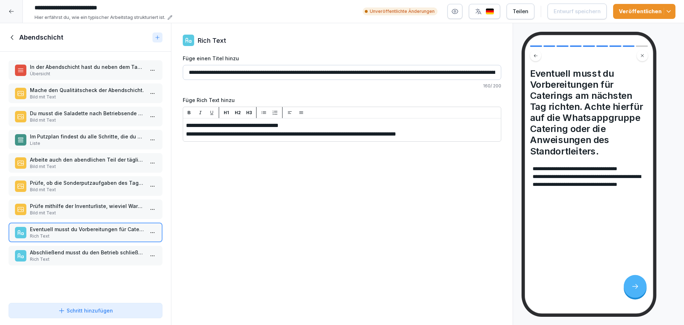
click at [99, 210] on p "Bild mit Text" at bounding box center [87, 212] width 114 height 6
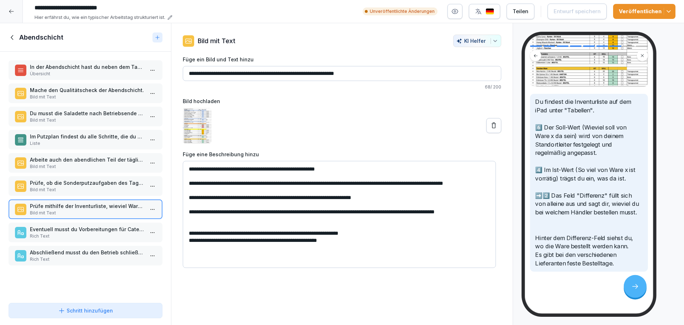
scroll to position [21, 0]
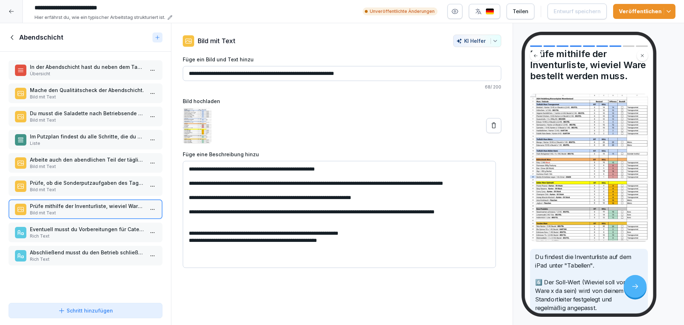
click at [11, 38] on icon at bounding box center [12, 37] width 2 height 5
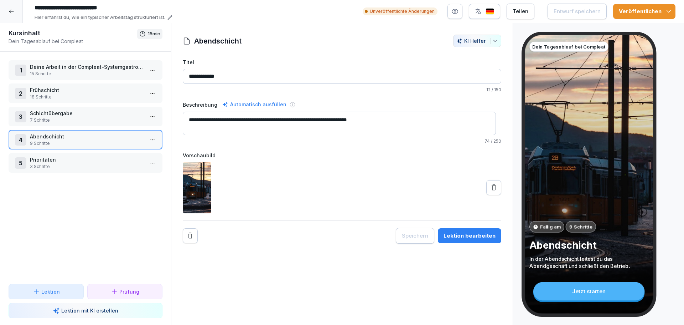
click at [99, 180] on div "1 Deine Arbeit in der Compleat-Systemgastronomie folgt unseren Checklisten 15 S…" at bounding box center [85, 168] width 171 height 232
click at [98, 171] on div "5 Prioritäten 3 Schritte" at bounding box center [86, 162] width 154 height 20
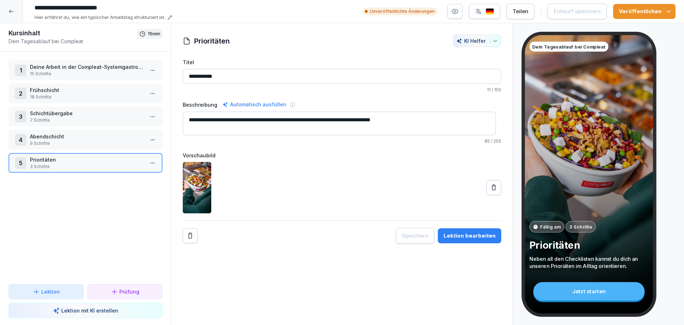
click at [98, 171] on div "5 Prioritäten 3 Schritte" at bounding box center [86, 163] width 154 height 20
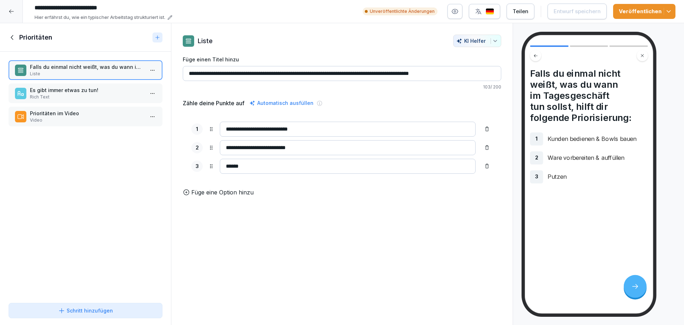
click at [84, 99] on p "Rich Text" at bounding box center [87, 97] width 114 height 6
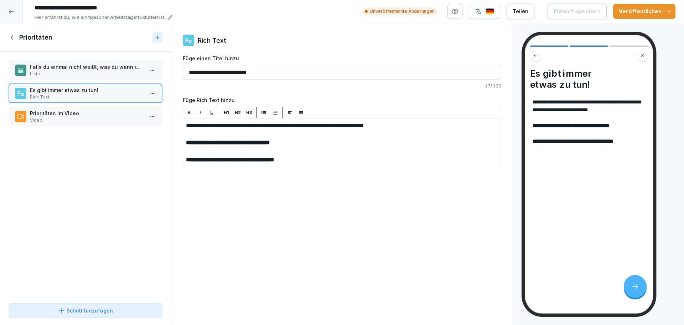
click at [91, 119] on p "Video" at bounding box center [87, 120] width 114 height 6
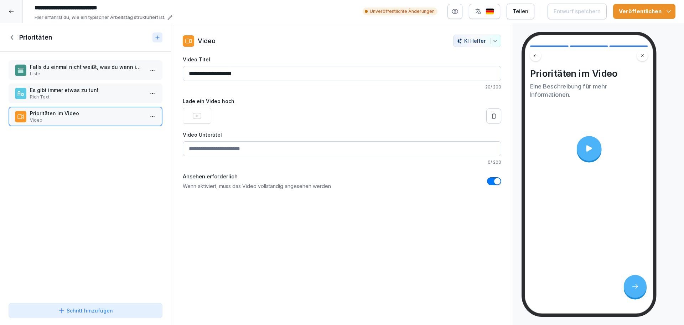
click at [81, 88] on p "Es gibt immer etwas zu tun!" at bounding box center [87, 89] width 114 height 7
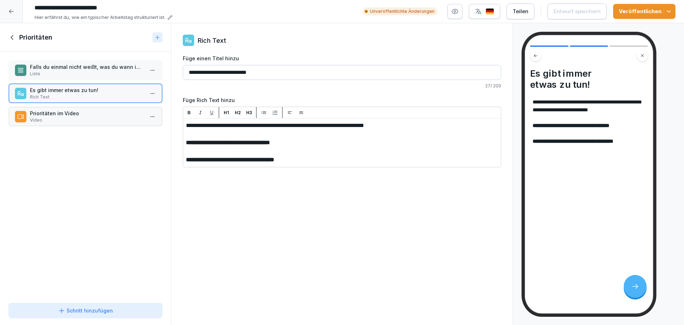
click at [80, 66] on p "Falls du einmal nicht weißt, was du wann im Tagesgeschäft tun sollst, hilft dir…" at bounding box center [87, 66] width 114 height 7
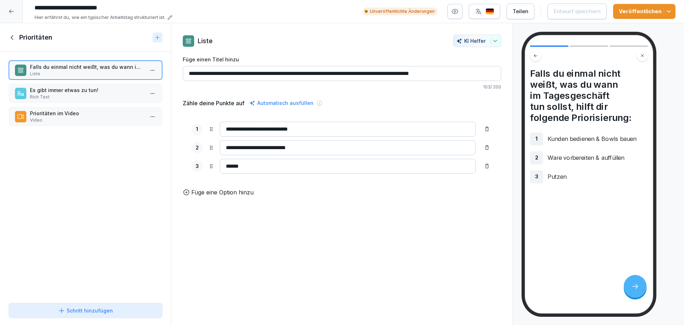
click at [14, 37] on icon at bounding box center [13, 37] width 8 height 8
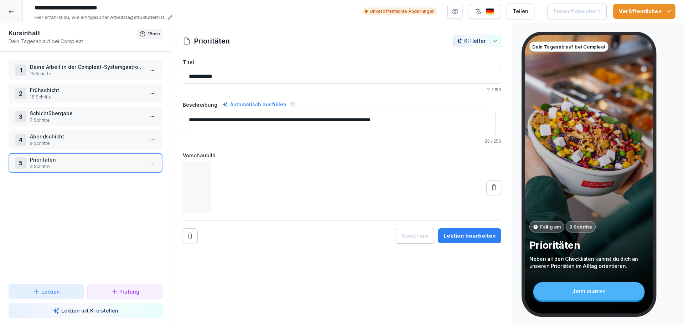
click at [81, 76] on p "15 Schritte" at bounding box center [87, 74] width 114 height 6
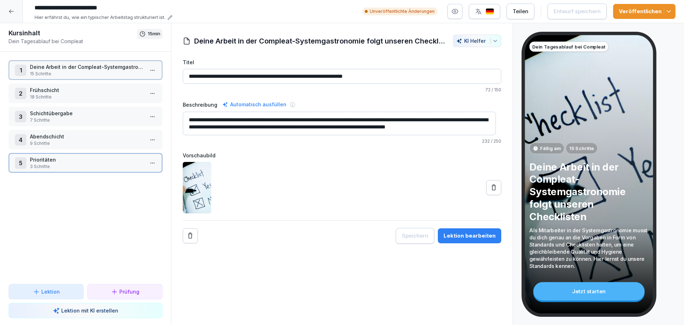
click at [81, 76] on p "15 Schritte" at bounding box center [87, 74] width 114 height 6
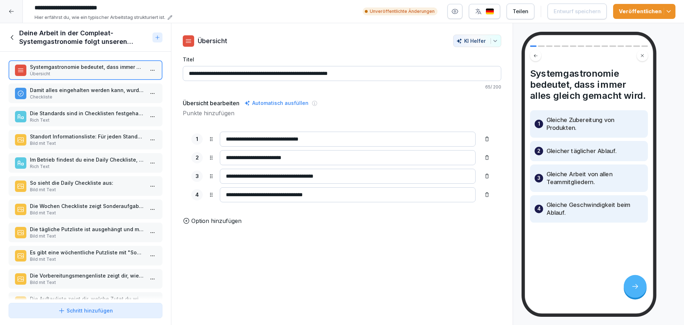
click at [102, 87] on p "Damit alles eingehalten werden kann, wurden Standards und Checklisten entwickel…" at bounding box center [87, 89] width 114 height 7
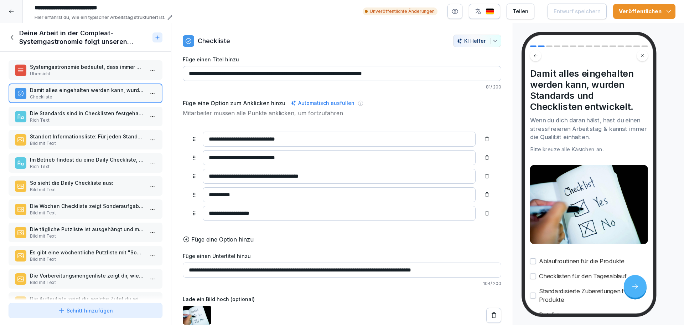
click at [100, 128] on div "Systemgastronomie bedeutet, dass immer alles gleich gemacht wird. Übersicht Dam…" at bounding box center [85, 176] width 171 height 248
click at [97, 119] on p "Rich Text" at bounding box center [87, 120] width 114 height 6
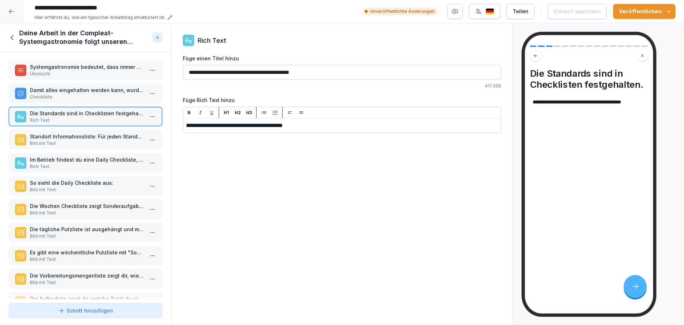
click at [99, 135] on p "Standort Informationsliste: Für jeden Standort gibt es eine Übersichtsliste, au…" at bounding box center [87, 136] width 114 height 7
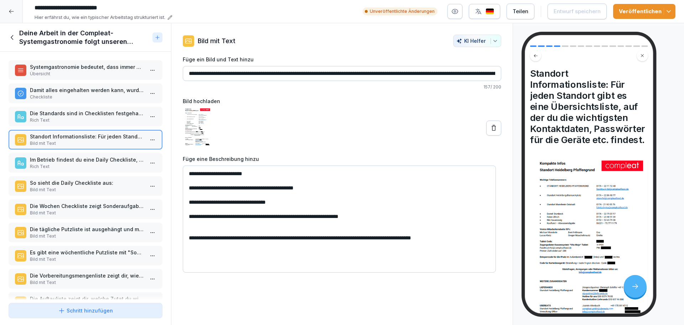
click at [97, 157] on p "Im Betrieb findest du eine Daily Checkliste, welche dich durch deinen Tag leite…" at bounding box center [87, 159] width 114 height 7
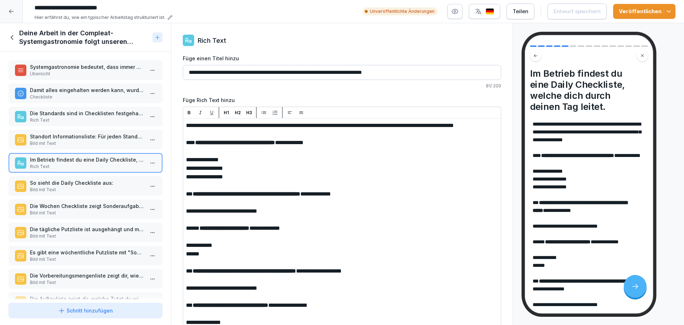
click at [94, 179] on p "So sieht die Daily Checkliste aus:" at bounding box center [87, 182] width 114 height 7
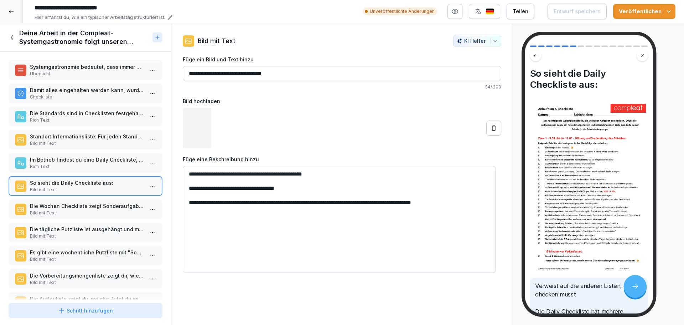
click at [95, 196] on div "Systemgastronomie bedeutet, dass immer alles gleich gemacht wird. Übersicht Dam…" at bounding box center [85, 176] width 171 height 248
click at [92, 213] on p "Bild mit Text" at bounding box center [87, 212] width 114 height 6
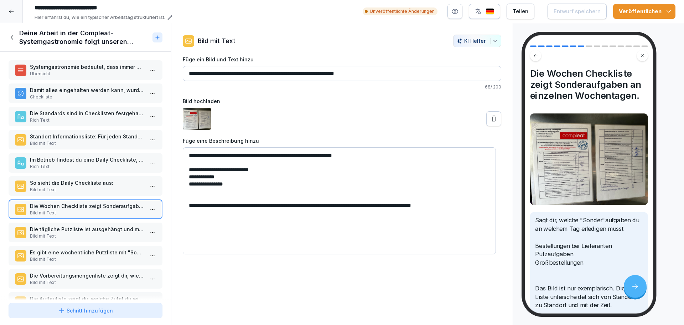
click at [98, 231] on p "Die tägliche Putzliste ist ausgehängt und muss jeden Tag mit Unterschrift abgea…" at bounding box center [87, 228] width 114 height 7
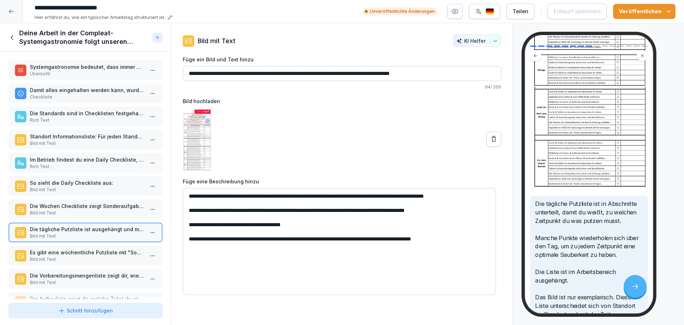
scroll to position [269, 0]
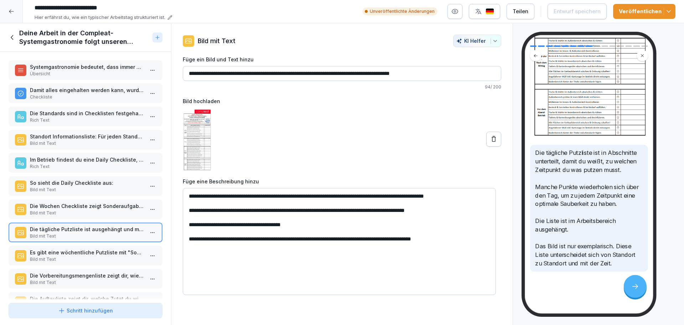
click at [91, 270] on div "Die Vorbereitungsmengenliste zeigt dir, wieviel du von welcher Zutat vorbereite…" at bounding box center [86, 279] width 154 height 20
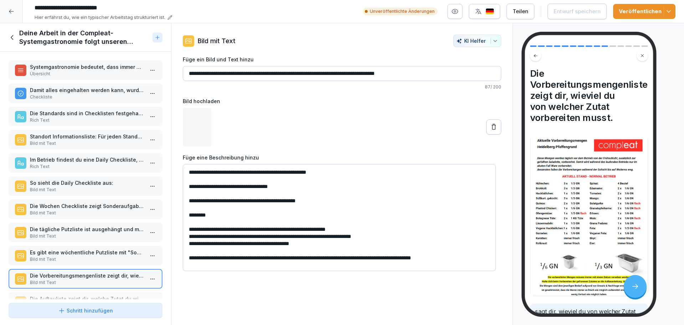
click at [88, 253] on p "Es gibt eine wöchentliche Putzliste mit "Sonderaufgaben" für jeden Tag. So sieh…" at bounding box center [87, 251] width 114 height 7
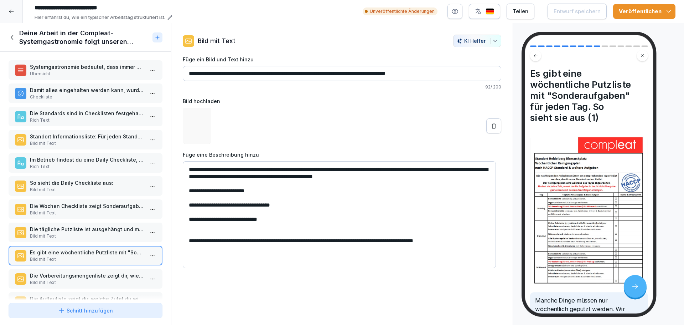
click at [82, 187] on p "Bild mit Text" at bounding box center [87, 189] width 114 height 6
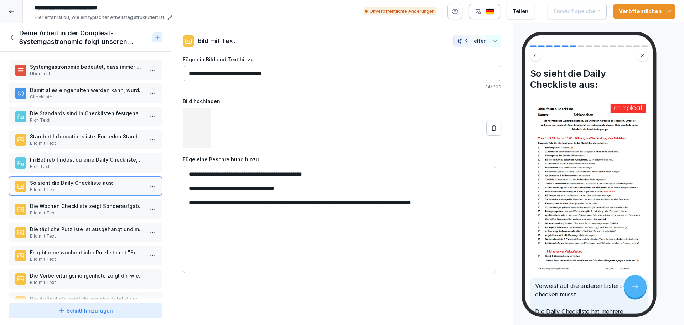
click at [79, 156] on p "Im Betrieb findest du eine Daily Checkliste, welche dich durch deinen Tag leite…" at bounding box center [87, 159] width 114 height 7
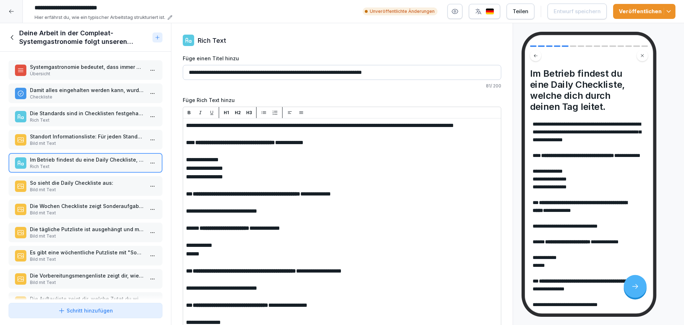
click at [16, 39] on icon at bounding box center [13, 37] width 8 height 8
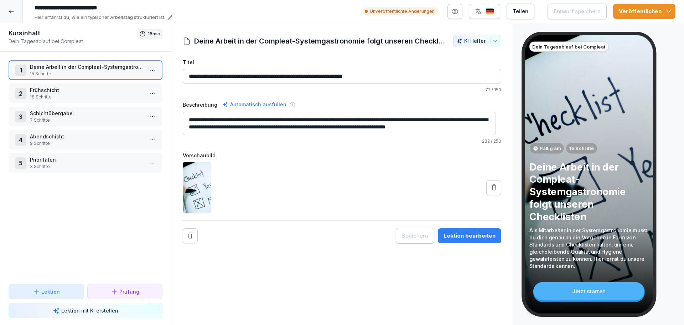
click at [64, 93] on p "Frühschicht" at bounding box center [87, 89] width 114 height 7
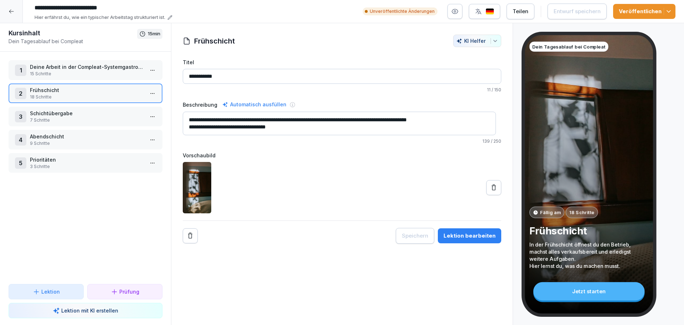
click at [64, 93] on p "Frühschicht" at bounding box center [87, 89] width 114 height 7
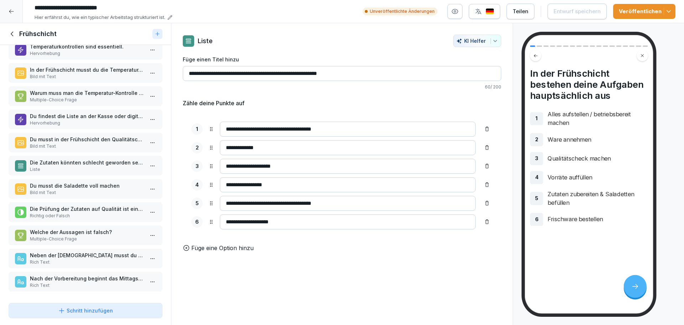
scroll to position [3, 0]
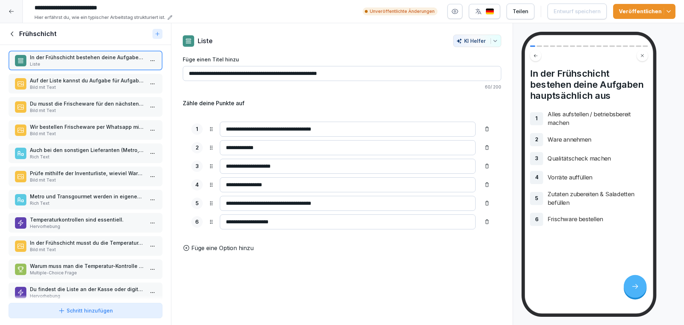
click at [95, 157] on p "Rich Text" at bounding box center [87, 157] width 114 height 6
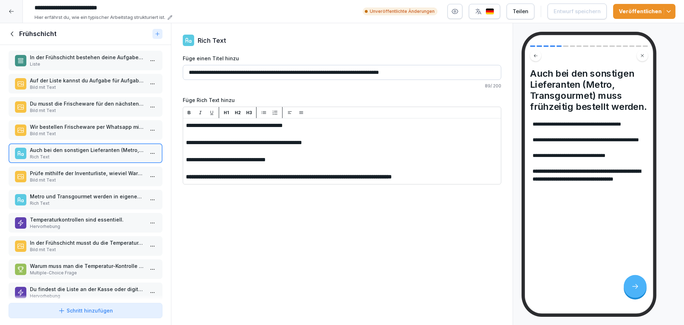
click at [100, 186] on div "Prüfe mithilfe der Inventurliste, wieviel Ware bestellt werden muss. Bild mit T…" at bounding box center [86, 176] width 154 height 20
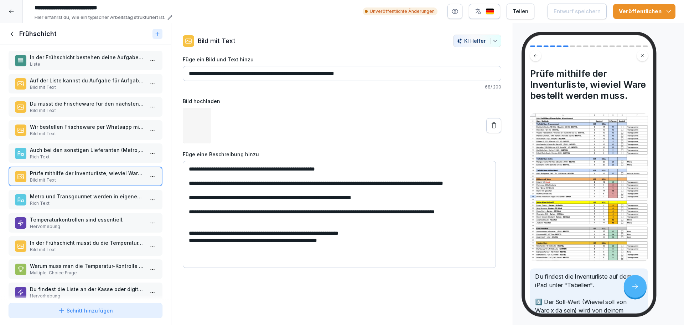
click at [105, 217] on p "Temperaturkontrollen sind essentiell." at bounding box center [87, 219] width 114 height 7
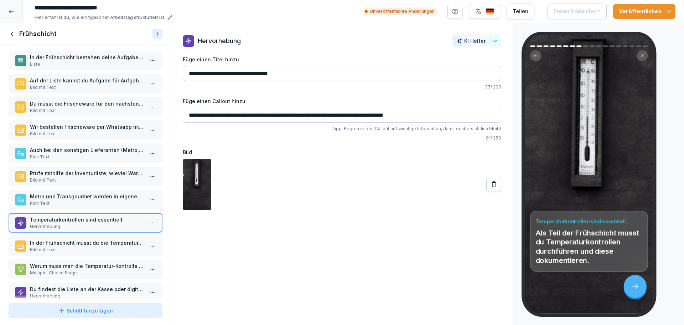
click at [105, 243] on p "In der Frühschicht musst du die Temperatur-Kontrollliste ausfüllen." at bounding box center [87, 242] width 114 height 7
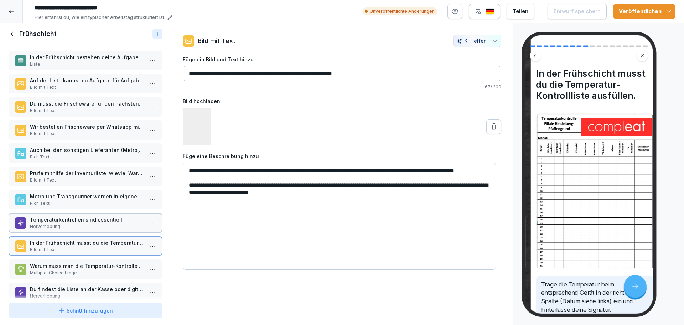
click at [101, 270] on p "Multiple-Choice Frage" at bounding box center [87, 272] width 114 height 6
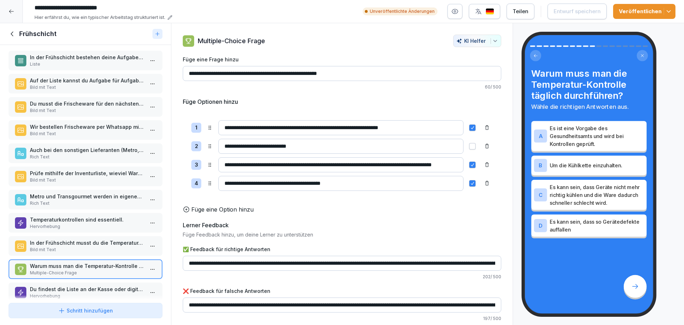
click at [72, 198] on p "Metro und Transgourmet werden in eigenen Onlineshops bestellt." at bounding box center [87, 195] width 114 height 7
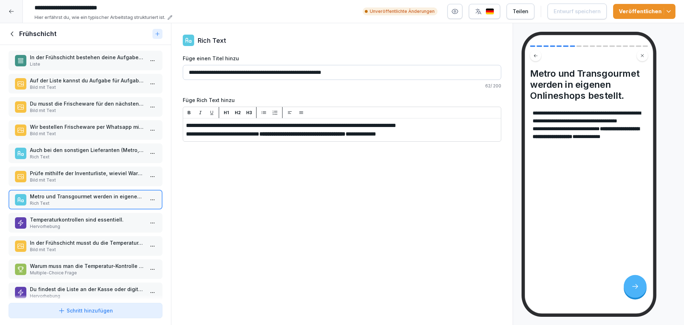
click at [73, 164] on div "In der Frühschicht bestehen deine Aufgaben hauptsächlich aus Liste Auf der List…" at bounding box center [85, 172] width 171 height 255
click at [76, 139] on div "Wir bestellen Frischeware per Whatsapp mit dem Store Handy. Bild mit Text" at bounding box center [86, 130] width 154 height 20
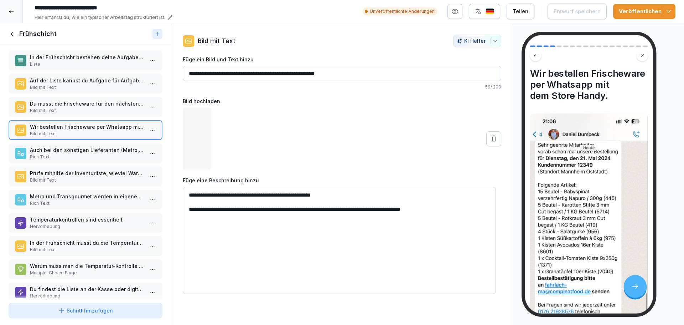
click at [84, 107] on p "Du musst die Frischeware für den nächsten Tag bestellen." at bounding box center [87, 103] width 114 height 7
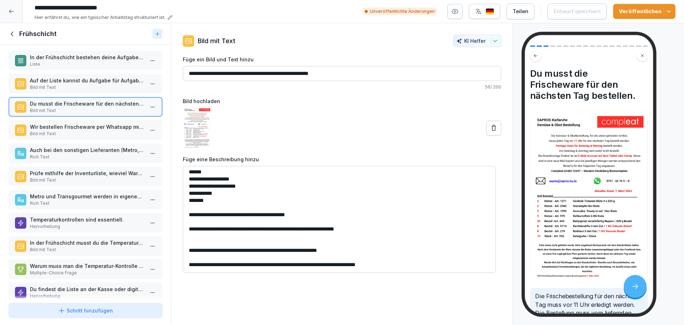
scroll to position [181, 0]
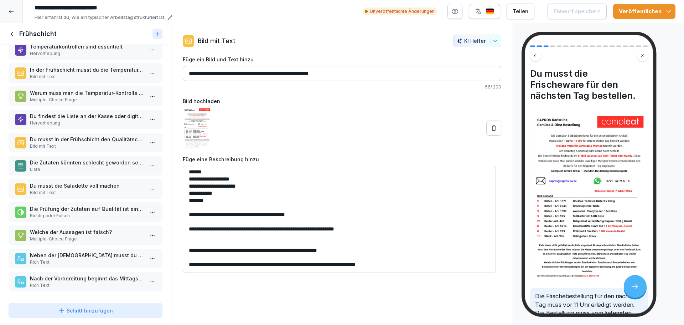
click at [14, 11] on div at bounding box center [11, 11] width 23 height 23
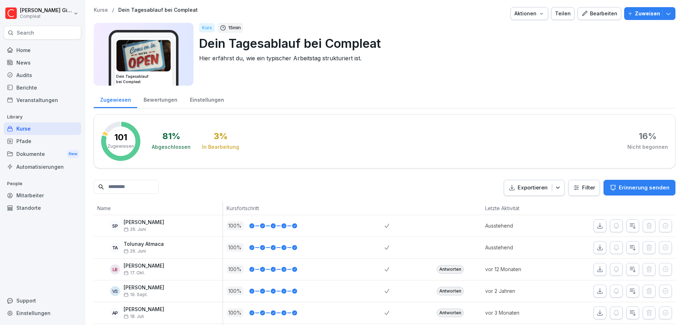
click at [46, 125] on div "Kurse" at bounding box center [43, 128] width 78 height 12
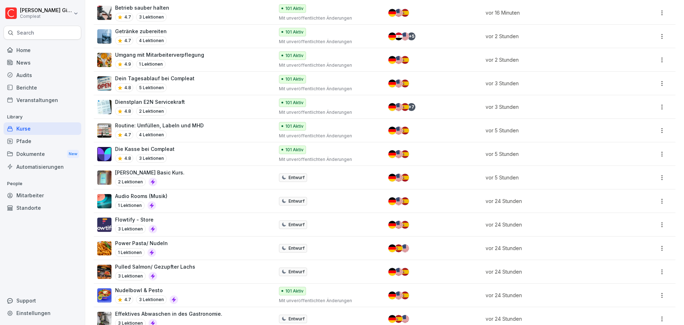
scroll to position [129, 0]
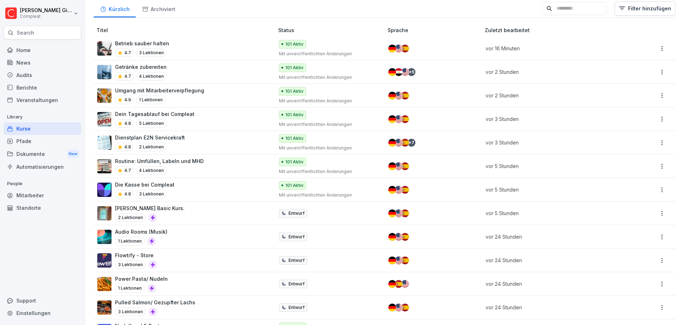
click at [193, 89] on p "Umgang mit Mitarbeiterverpflegung" at bounding box center [159, 90] width 89 height 7
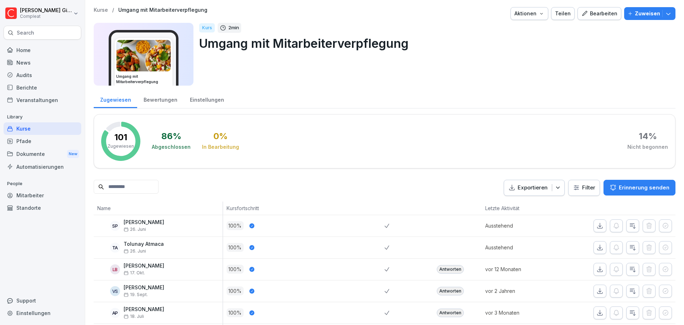
click at [599, 16] on div "Bearbeiten" at bounding box center [599, 14] width 36 height 8
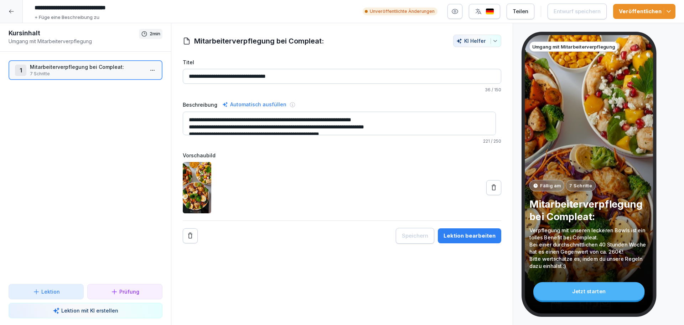
scroll to position [7, 0]
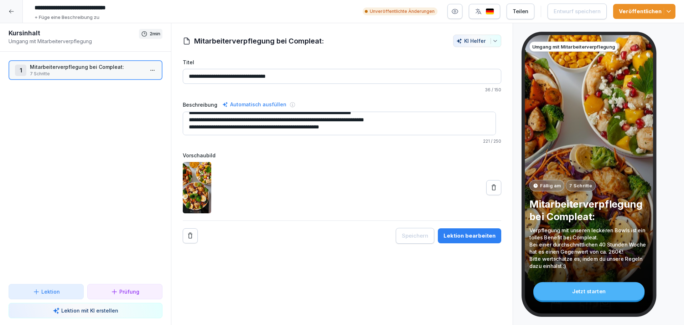
click at [99, 72] on p "7 Schritte" at bounding box center [87, 74] width 114 height 6
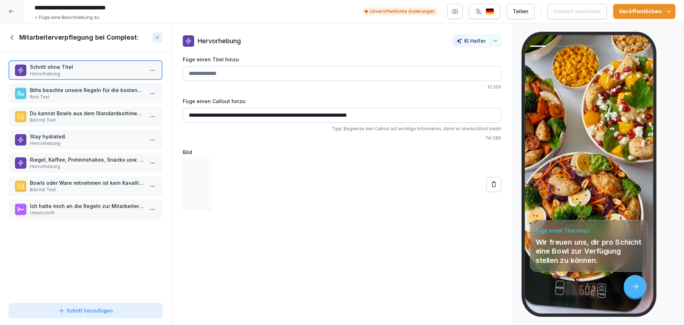
click at [90, 93] on p "Bitte beachte unsere Regeln für die kostenfreie Mitarbeiterverpflegung:" at bounding box center [87, 89] width 114 height 7
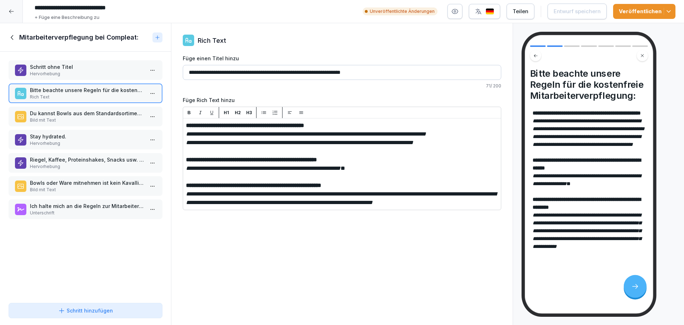
click at [82, 119] on p "Bild mit Text" at bounding box center [87, 120] width 114 height 6
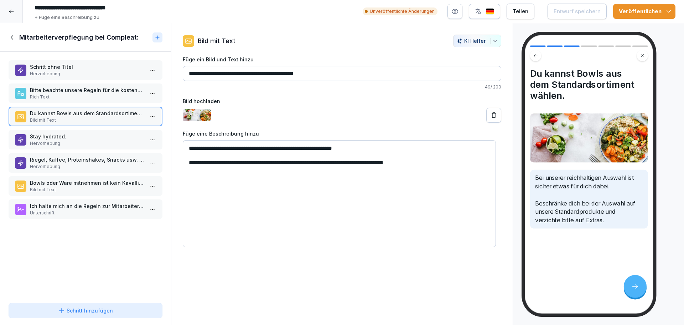
click at [87, 131] on div "Stay hydrated. Hervorhebung" at bounding box center [86, 140] width 154 height 20
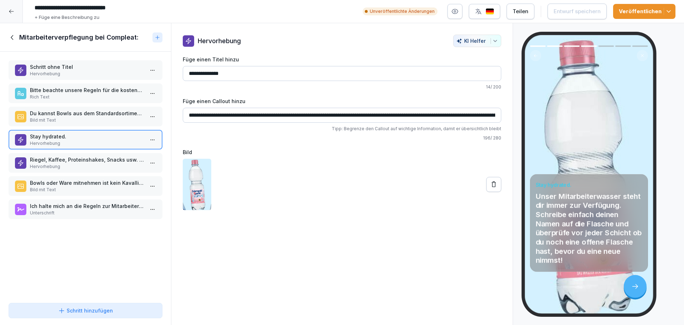
click at [90, 164] on p "Hervorhebung" at bounding box center [87, 166] width 114 height 6
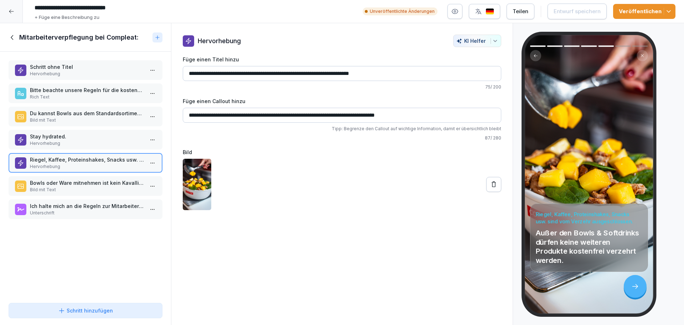
click at [89, 181] on p "Bowls oder Ware mitnehmen ist kein Kavalliersdelikt!" at bounding box center [87, 182] width 114 height 7
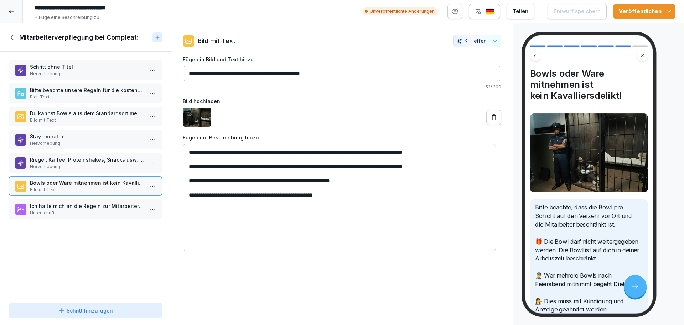
click at [91, 214] on p "Unterschrift" at bounding box center [87, 212] width 114 height 6
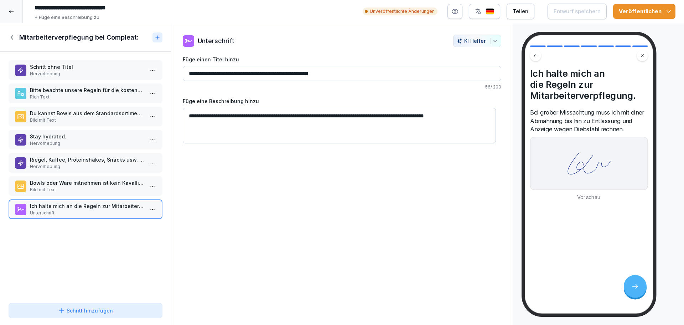
click at [87, 186] on p "Bild mit Text" at bounding box center [87, 189] width 114 height 6
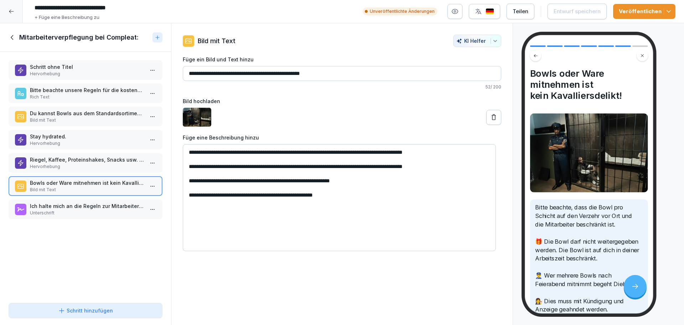
click at [84, 160] on p "Riegel, Kaffee, Proteinshakes, Snacks usw. sind vom Verzehr ausgeschlossen." at bounding box center [87, 159] width 114 height 7
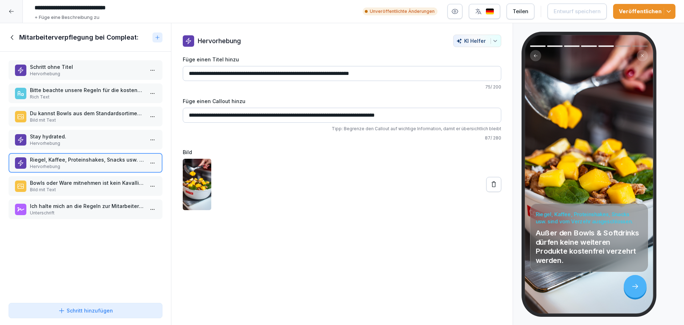
click at [84, 134] on p "Stay hydrated." at bounding box center [87, 136] width 114 height 7
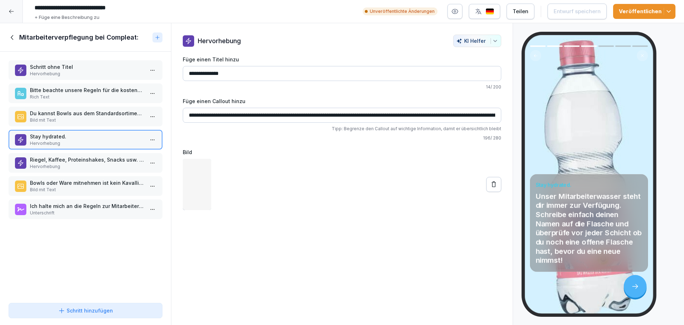
click at [76, 112] on p "Du kannst Bowls aus dem Standardsortiment wählen." at bounding box center [87, 112] width 114 height 7
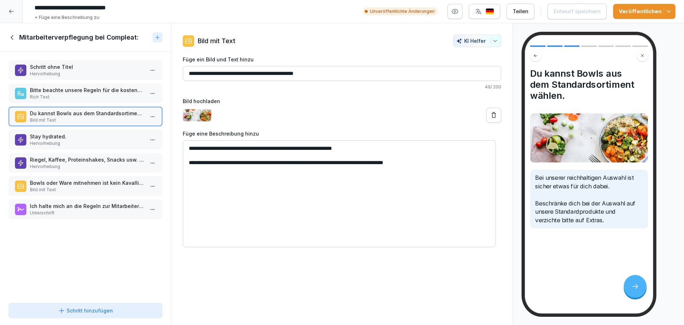
click at [80, 82] on div "Schritt ohne Titel Hervorhebung Bitte beachte unsere Regeln für die kostenfreie…" at bounding box center [85, 176] width 171 height 248
click at [80, 57] on div "Schritt ohne Titel Hervorhebung Bitte beachte unsere Regeln für die kostenfreie…" at bounding box center [85, 176] width 171 height 248
click at [81, 64] on p "Schritt ohne Titel" at bounding box center [87, 66] width 114 height 7
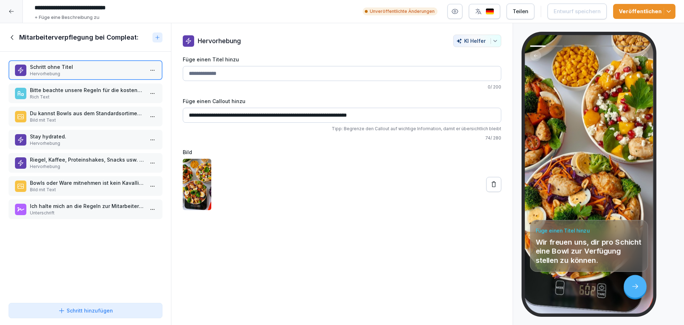
click at [77, 87] on p "Bitte beachte unsere Regeln für die kostenfreie Mitarbeiterverpflegung:" at bounding box center [87, 89] width 114 height 7
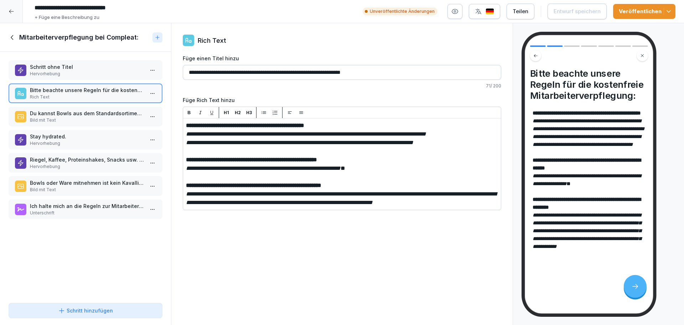
scroll to position [14, 0]
click at [99, 121] on p "Bild mit Text" at bounding box center [87, 120] width 114 height 6
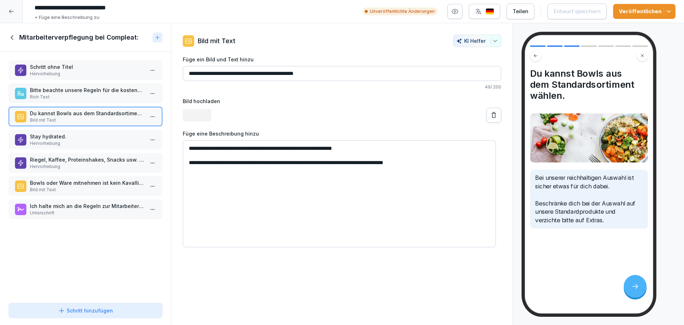
click at [88, 145] on p "Hervorhebung" at bounding box center [87, 143] width 114 height 6
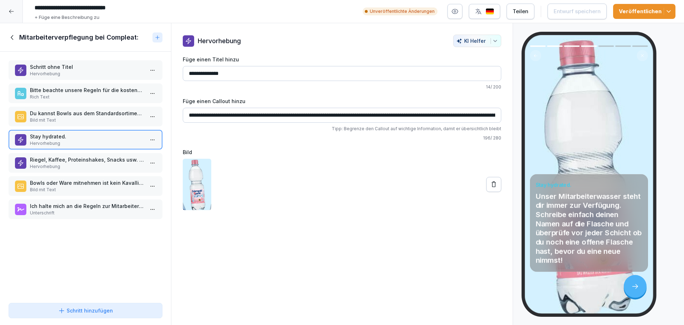
click at [80, 174] on div "Schritt ohne Titel Hervorhebung Bitte beachte unsere Regeln für die kostenfreie…" at bounding box center [85, 176] width 171 height 248
click at [79, 186] on p "Bowls oder Ware mitnehmen ist kein Kavalliersdelikt!" at bounding box center [87, 182] width 114 height 7
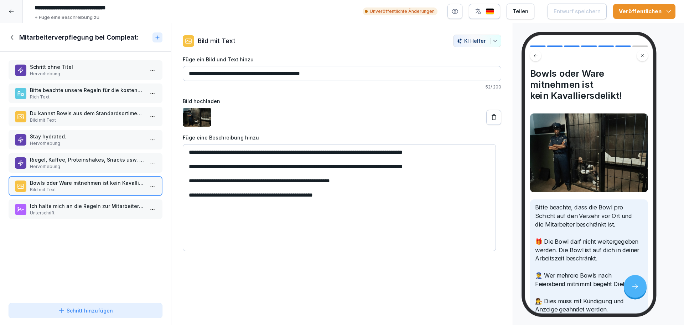
click at [82, 162] on p "Riegel, Kaffee, Proteinshakes, Snacks usw. sind vom Verzehr ausgeschlossen." at bounding box center [87, 159] width 114 height 7
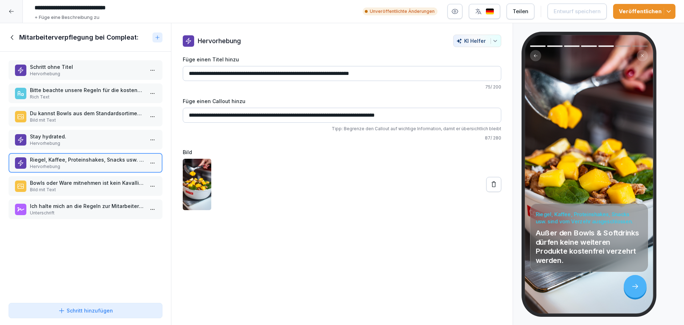
click at [87, 144] on p "Hervorhebung" at bounding box center [87, 143] width 114 height 6
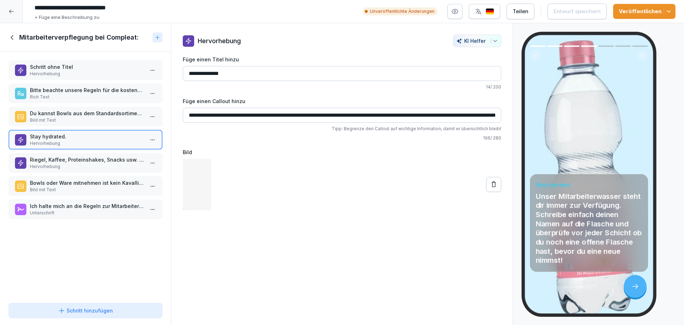
click at [93, 124] on div "Du kannst Bowls aus dem Standardsortiment wählen. Bild mit Text" at bounding box center [86, 117] width 154 height 20
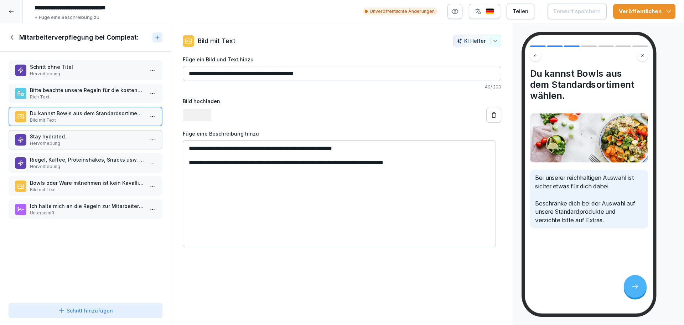
click at [97, 92] on p "Bitte beachte unsere Regeln für die kostenfreie Mitarbeiterverpflegung:" at bounding box center [87, 89] width 114 height 7
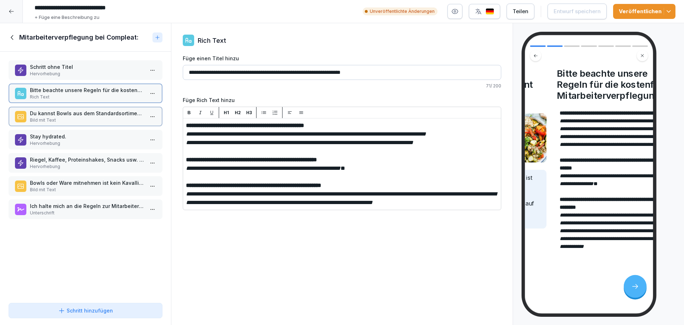
click at [97, 71] on p "Hervorhebung" at bounding box center [87, 74] width 114 height 6
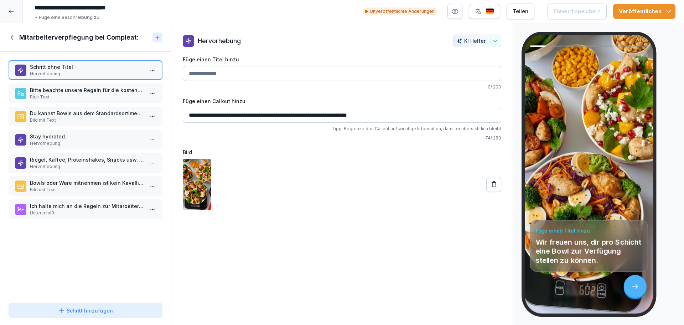
click at [97, 141] on p "Hervorhebung" at bounding box center [87, 143] width 114 height 6
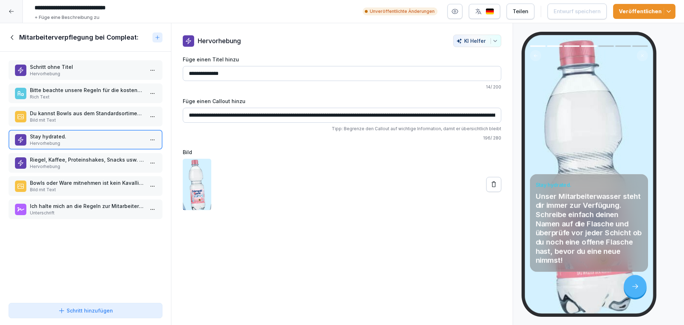
click at [81, 158] on p "Riegel, Kaffee, Proteinshakes, Snacks usw. sind vom Verzehr ausgeschlossen." at bounding box center [87, 159] width 114 height 7
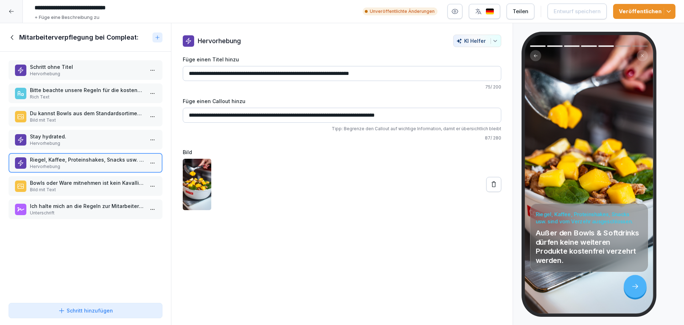
click at [92, 133] on p "Stay hydrated." at bounding box center [87, 136] width 114 height 7
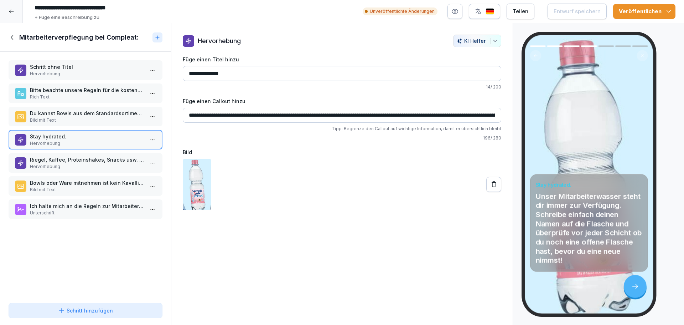
click at [92, 93] on p "Bitte beachte unsere Regeln für die kostenfreie Mitarbeiterverpflegung:" at bounding box center [87, 89] width 114 height 7
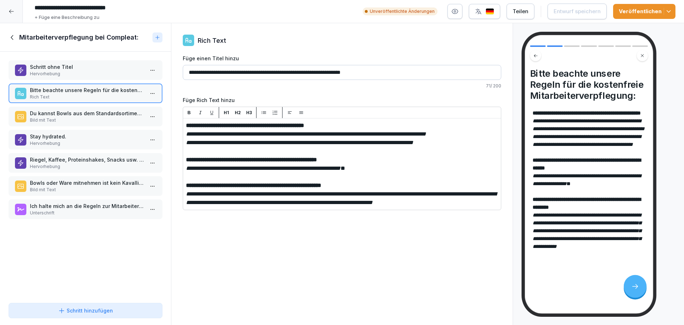
click at [102, 71] on div "Schritt ohne Titel Hervorhebung" at bounding box center [87, 70] width 114 height 14
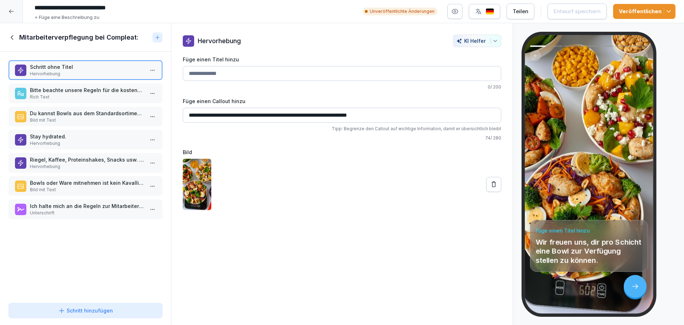
click at [99, 89] on p "Bitte beachte unsere Regeln für die kostenfreie Mitarbeiterverpflegung:" at bounding box center [87, 89] width 114 height 7
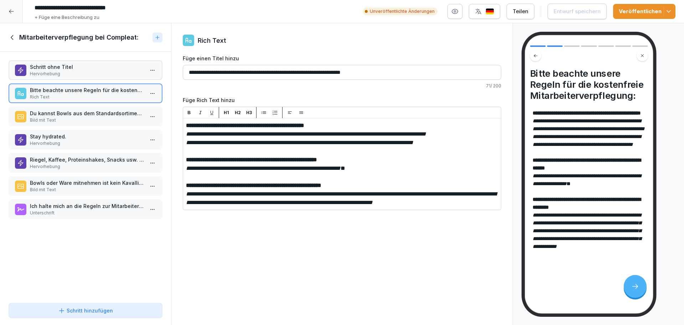
click at [113, 125] on div "Du kannst Bowls aus dem Standardsortiment wählen. Bild mit Text" at bounding box center [86, 117] width 154 height 20
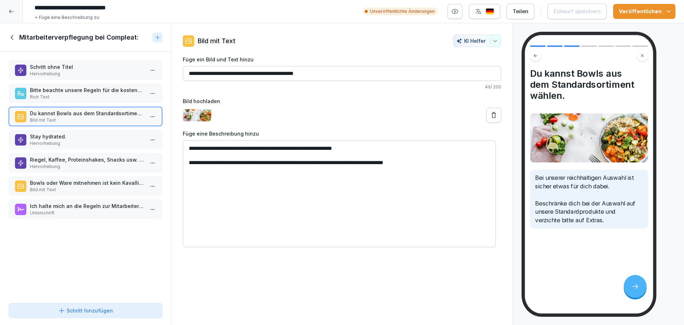
click at [112, 145] on p "Hervorhebung" at bounding box center [87, 143] width 114 height 6
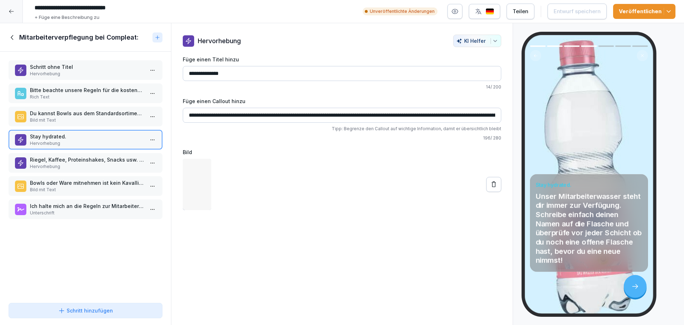
click at [115, 159] on p "Riegel, Kaffee, Proteinshakes, Snacks usw. sind vom Verzehr ausgeschlossen." at bounding box center [87, 159] width 114 height 7
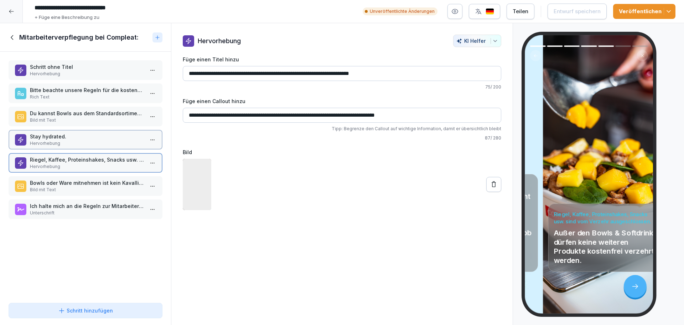
click at [106, 185] on p "Bowls oder Ware mitnehmen ist kein Kavalliersdelikt!" at bounding box center [87, 182] width 114 height 7
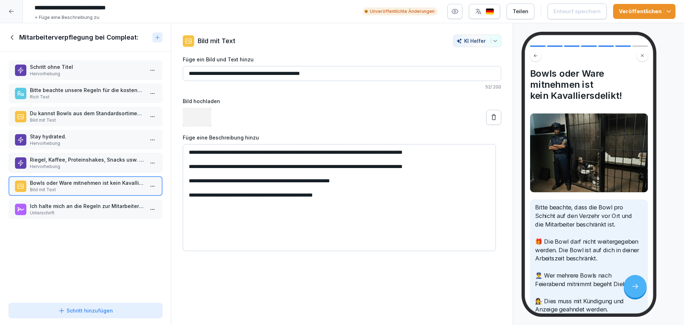
click at [99, 206] on p "Ich halte mich an die Regeln zur Mitarbeiterverpflegung." at bounding box center [87, 205] width 114 height 7
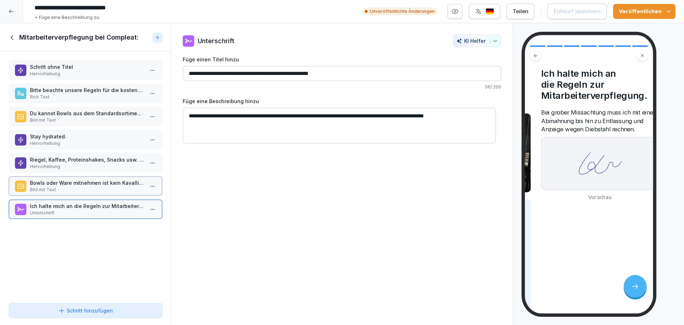
click at [103, 183] on p "Bowls oder Ware mitnehmen ist kein Kavalliersdelikt!" at bounding box center [87, 182] width 114 height 7
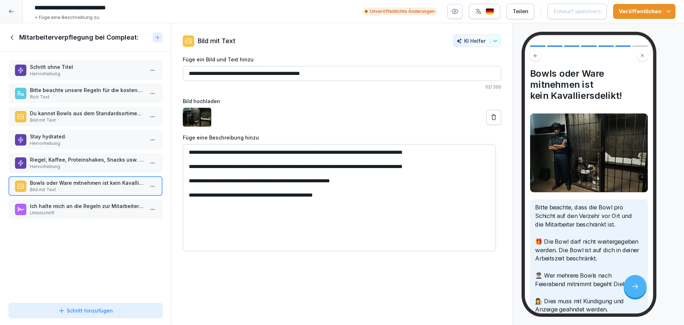
click at [94, 148] on div "Stay hydrated. Hervorhebung" at bounding box center [86, 140] width 154 height 20
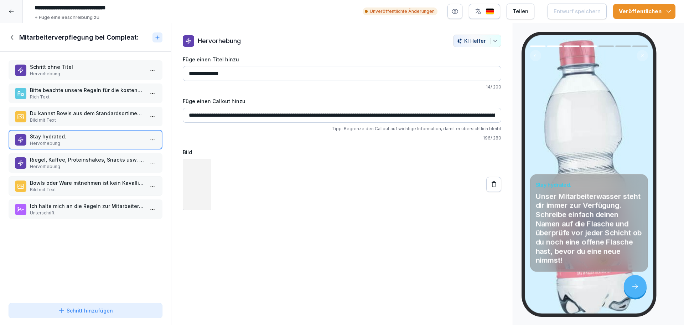
click at [96, 120] on p "Bild mit Text" at bounding box center [87, 120] width 114 height 6
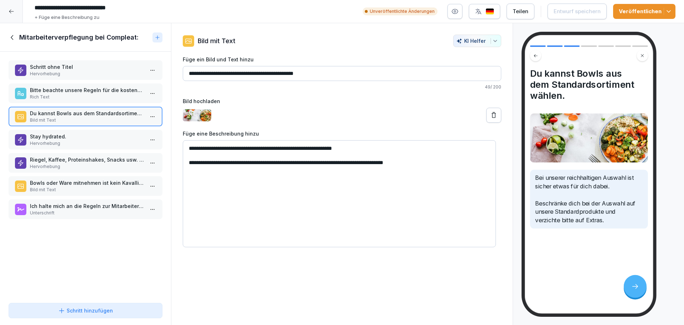
click at [88, 63] on p "Schritt ohne Titel" at bounding box center [87, 66] width 114 height 7
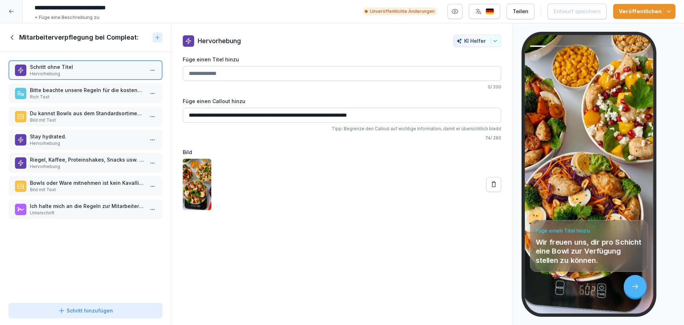
click at [9, 0] on div at bounding box center [11, 11] width 23 height 23
click at [8, 10] on html "**********" at bounding box center [342, 162] width 684 height 325
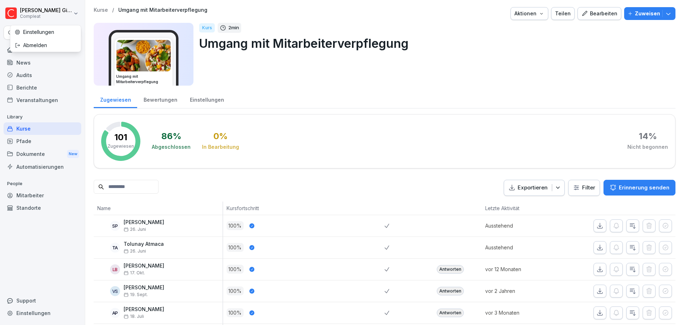
click at [39, 125] on html "Kevin Gimpel Compleat Search Home News Audits Berichte Veranstaltungen Library …" at bounding box center [342, 162] width 684 height 325
click at [20, 127] on div "Kurse" at bounding box center [43, 128] width 78 height 12
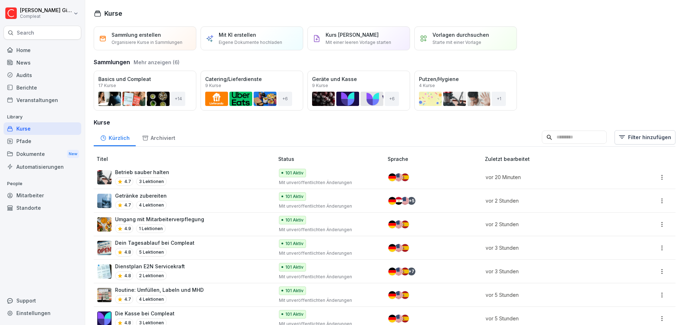
click at [162, 134] on div "Archiviert" at bounding box center [159, 137] width 46 height 18
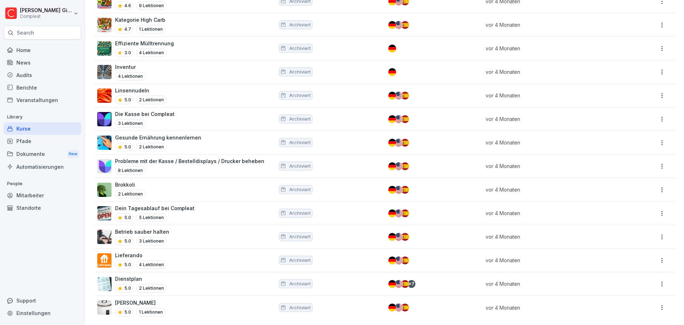
scroll to position [322, 0]
click at [188, 277] on div "Dienstplan 5.0 2 Lektionen" at bounding box center [182, 283] width 170 height 17
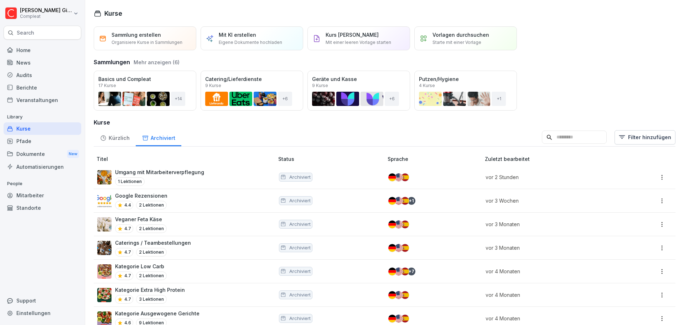
drag, startPoint x: 171, startPoint y: 135, endPoint x: 172, endPoint y: 140, distance: 5.4
click at [171, 135] on div "Archiviert" at bounding box center [159, 137] width 46 height 18
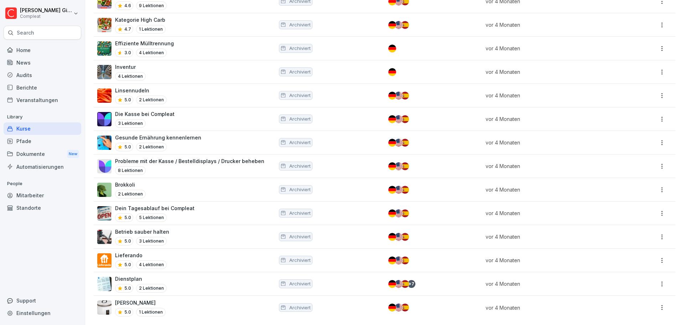
click at [653, 275] on html "Kevin Gimpel Compleat Search Home News Audits Berichte Veranstaltungen Library …" at bounding box center [342, 162] width 684 height 325
click at [639, 294] on div "Wiederherstellen" at bounding box center [625, 292] width 41 height 7
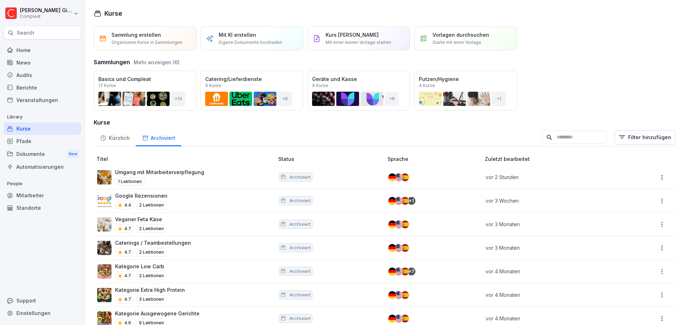
click at [116, 141] on div "Kürzlich" at bounding box center [115, 137] width 42 height 18
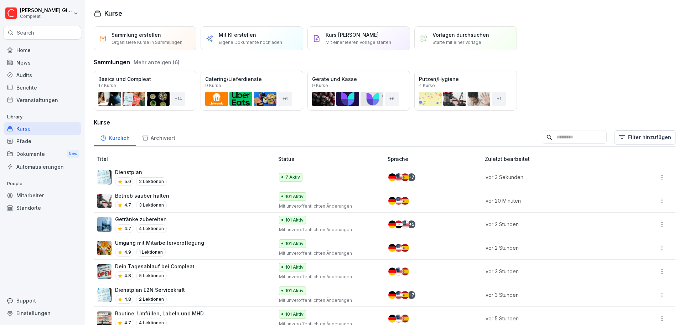
click at [565, 137] on input at bounding box center [574, 137] width 65 height 14
click at [216, 178] on div "Dienstplan 5.0 2 Lektionen" at bounding box center [182, 176] width 170 height 17
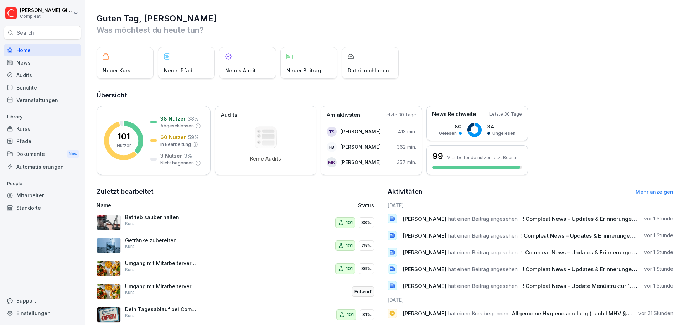
click at [28, 129] on div "Kurse" at bounding box center [43, 128] width 78 height 12
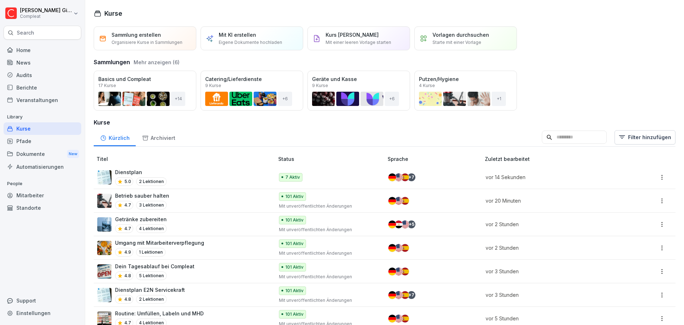
click at [183, 173] on div "Dienstplan 5.0 2 Lektionen" at bounding box center [182, 176] width 170 height 17
click at [656, 176] on html "[PERSON_NAME] Compleat Search Home News Audits Berichte Veranstaltungen Library…" at bounding box center [342, 162] width 684 height 325
click at [636, 203] on div "Duplizieren" at bounding box center [622, 204] width 76 height 13
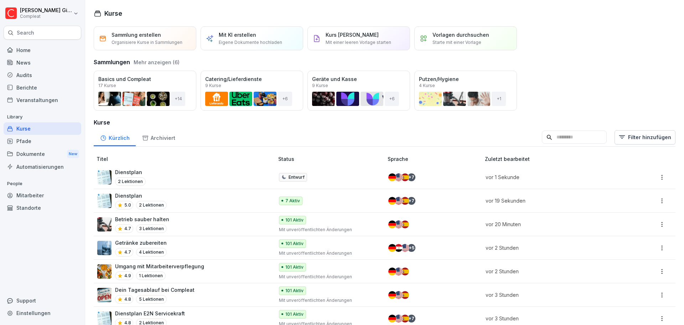
click at [650, 196] on div at bounding box center [648, 201] width 37 height 10
click at [658, 198] on html "[PERSON_NAME] Compleat Search Home News Audits Berichte Veranstaltungen Library…" at bounding box center [342, 162] width 684 height 325
click at [613, 257] on div "Archivieren" at bounding box center [610, 257] width 27 height 7
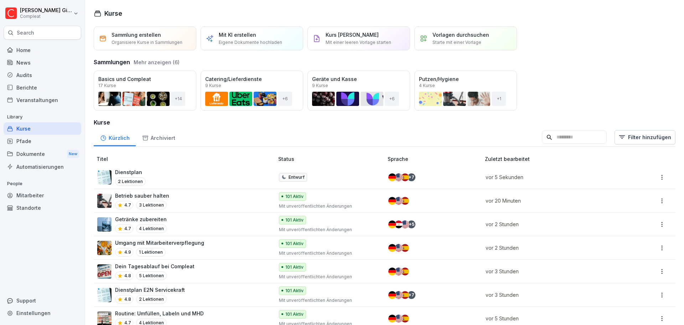
click at [215, 177] on div "Dienstplan 2 Lektionen" at bounding box center [182, 176] width 170 height 17
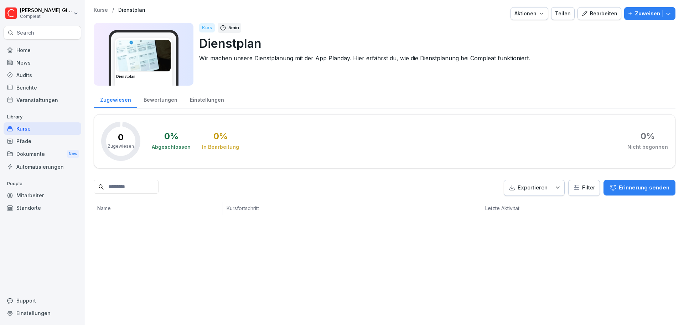
click at [48, 126] on div "Kurse" at bounding box center [43, 128] width 78 height 12
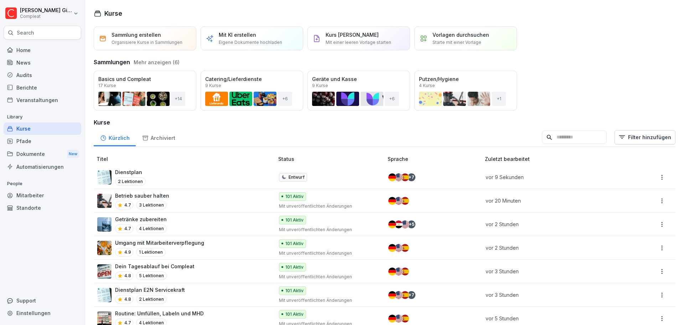
click at [655, 177] on html "[PERSON_NAME] Compleat Search Home News Audits Berichte Veranstaltungen Library…" at bounding box center [342, 162] width 684 height 325
click at [633, 108] on html "[PERSON_NAME] Compleat Search Home News Audits Berichte Veranstaltungen Library…" at bounding box center [342, 162] width 684 height 325
drag, startPoint x: 163, startPoint y: 138, endPoint x: 167, endPoint y: 125, distance: 13.1
click at [167, 125] on h3 "Kurse" at bounding box center [385, 122] width 582 height 9
click at [204, 178] on div "Dienstplan 2 Lektionen" at bounding box center [182, 176] width 170 height 17
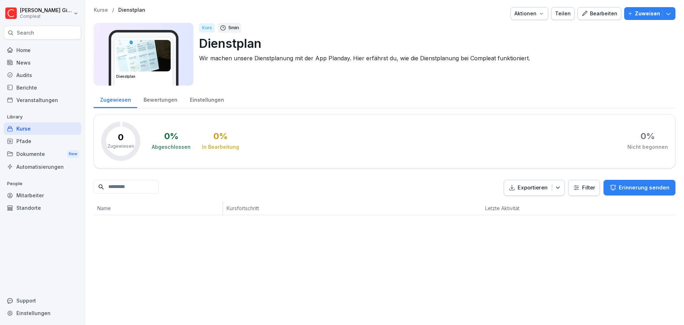
click at [608, 15] on div "Bearbeiten" at bounding box center [599, 14] width 36 height 8
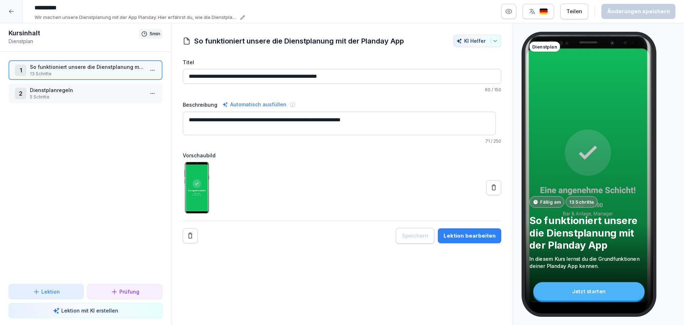
click at [93, 85] on div "2 Dienstplanregeln 5 Schritte" at bounding box center [86, 93] width 154 height 20
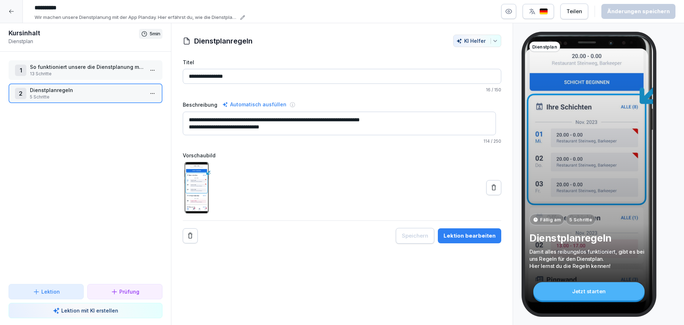
click at [96, 68] on p "So funktioniert unsere die Dienstplanung mit der Planday App" at bounding box center [87, 66] width 114 height 7
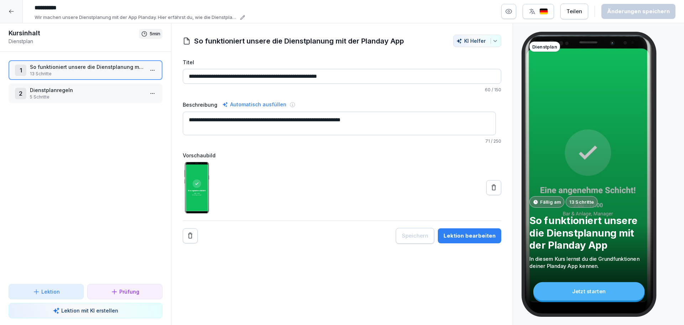
click at [96, 68] on p "So funktioniert unsere die Dienstplanung mit der Planday App" at bounding box center [87, 66] width 114 height 7
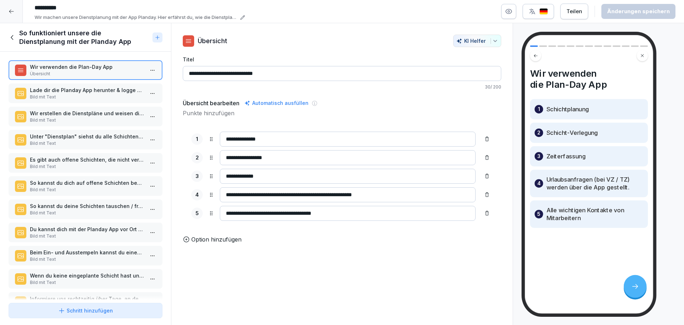
click at [95, 96] on p "Bild mit Text" at bounding box center [87, 97] width 114 height 6
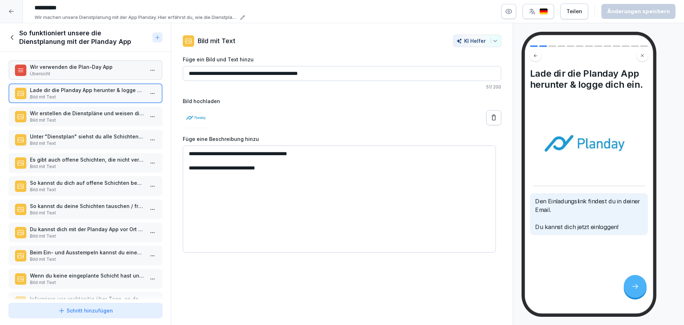
click at [91, 127] on div "Wir verwenden die Plan-Day App Übersicht Lade dir die Planday App herunter & lo…" at bounding box center [85, 176] width 171 height 248
click at [90, 161] on p "Es gibt auch offene Schichten, die nicht vergeben sind und auf die du dich bewe…" at bounding box center [87, 159] width 114 height 7
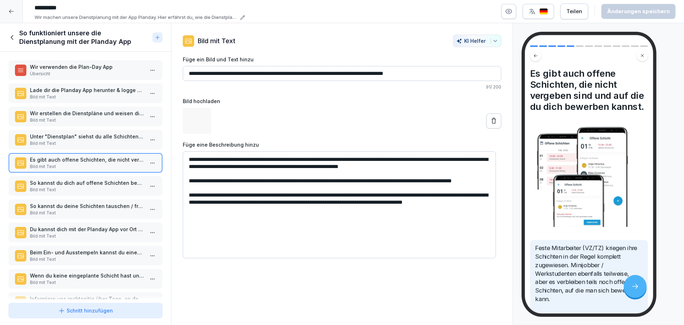
click at [89, 188] on p "Bild mit Text" at bounding box center [87, 189] width 114 height 6
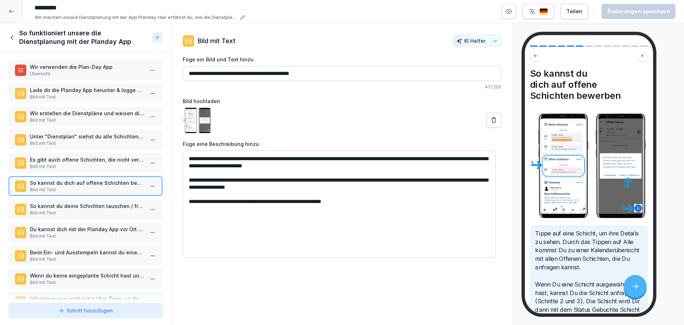
click at [21, 42] on h1 "So funktioniert unsere die Dienstplanung mit der Planday App" at bounding box center [84, 37] width 130 height 17
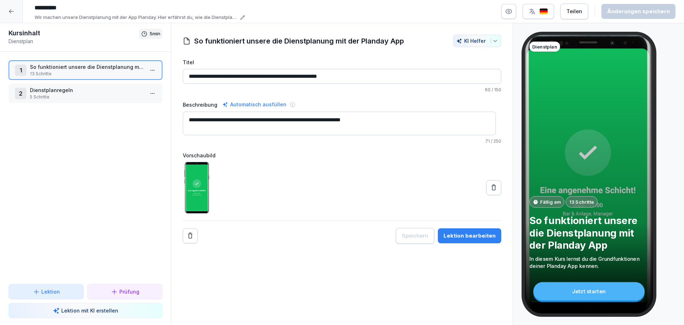
click at [17, 11] on div at bounding box center [11, 11] width 23 height 23
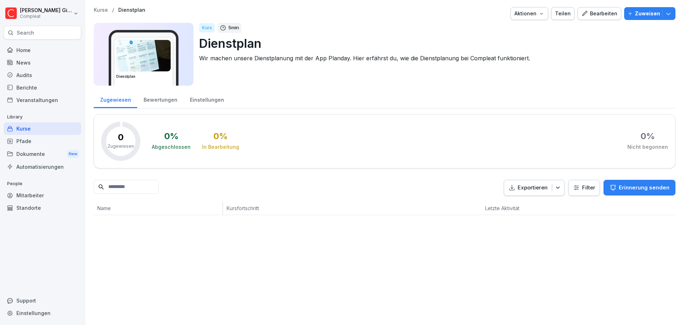
click at [58, 125] on div "Kurse" at bounding box center [43, 128] width 78 height 12
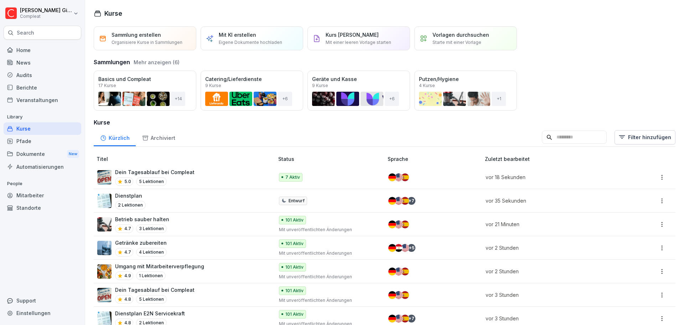
click at [115, 142] on div "Kürzlich" at bounding box center [115, 137] width 42 height 18
click at [61, 124] on div "Kurse" at bounding box center [43, 128] width 78 height 12
click at [156, 140] on div "Archiviert" at bounding box center [159, 137] width 46 height 18
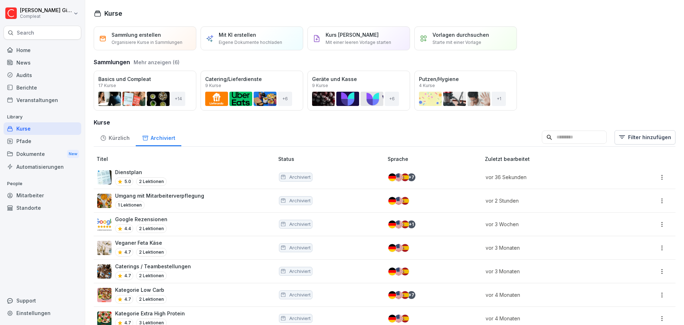
click at [110, 139] on div "Kürzlich" at bounding box center [115, 137] width 42 height 18
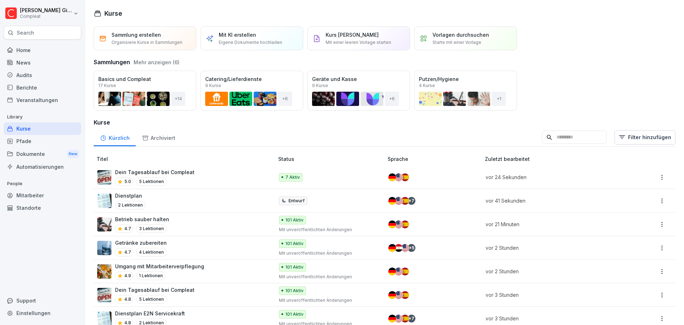
click at [31, 125] on div "Kurse" at bounding box center [43, 128] width 78 height 12
click at [207, 175] on div "Dein Tagesablauf bei Compleat 5.0 5 Lektionen" at bounding box center [182, 176] width 170 height 17
click at [654, 175] on html "[PERSON_NAME] Compleat Search Home News Audits Berichte Veranstaltungen Library…" at bounding box center [342, 162] width 684 height 325
click at [640, 205] on div "Duplizieren" at bounding box center [622, 204] width 76 height 13
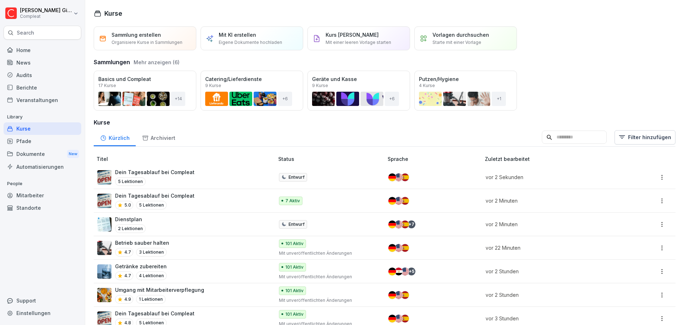
click at [656, 202] on html "Kevin Gimpel Compleat Search Home News Audits Berichte Veranstaltungen Library …" at bounding box center [342, 162] width 684 height 325
click at [614, 258] on div "Archivieren" at bounding box center [610, 257] width 27 height 7
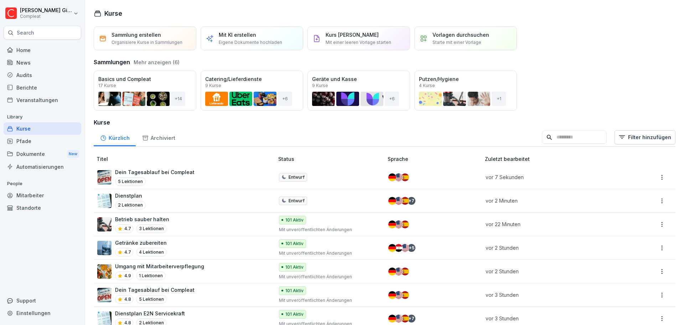
click at [287, 137] on div "Kürzlich Archiviert Filter hinzufügen" at bounding box center [385, 137] width 582 height 19
click at [149, 135] on div "Archiviert" at bounding box center [159, 137] width 46 height 18
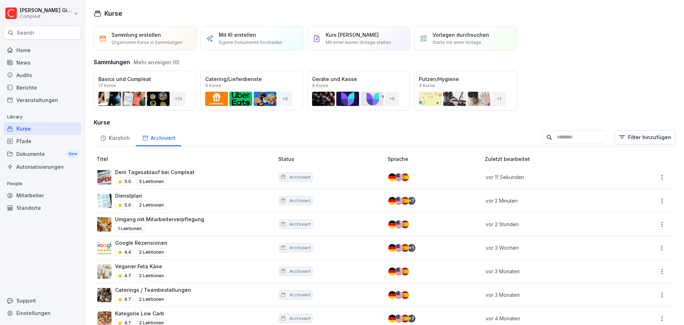
click at [122, 135] on div "Kürzlich" at bounding box center [115, 137] width 42 height 18
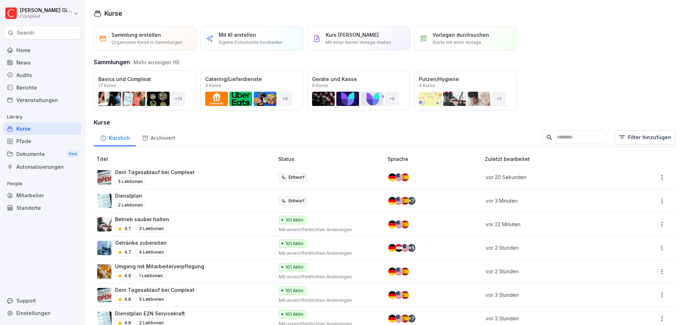
click at [25, 130] on div "Kurse" at bounding box center [43, 128] width 78 height 12
click at [149, 63] on button "Mehr anzeigen (6)" at bounding box center [157, 61] width 46 height 7
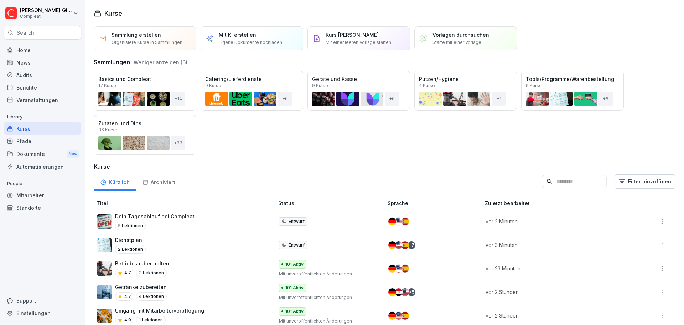
click at [385, 123] on div "Öffnen Basics und Compleat 17 Kurse + 14 Öffnen Catering/Lieferdienste 9 Kurse …" at bounding box center [385, 113] width 582 height 84
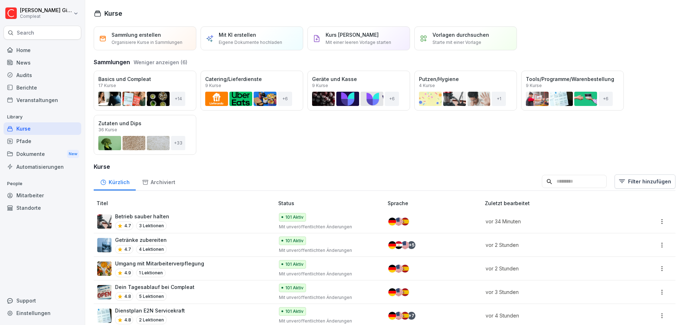
click at [24, 52] on div "Home" at bounding box center [43, 50] width 78 height 12
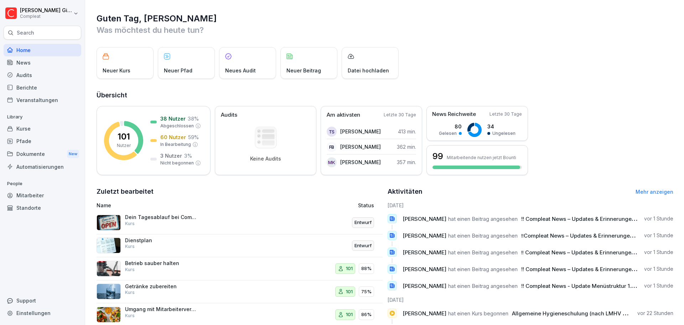
click at [50, 82] on div "Berichte" at bounding box center [43, 87] width 78 height 12
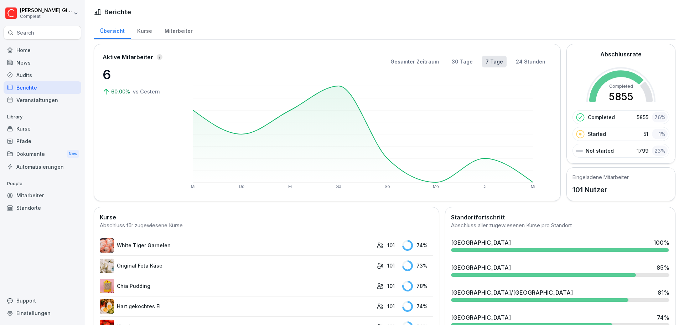
scroll to position [71, 0]
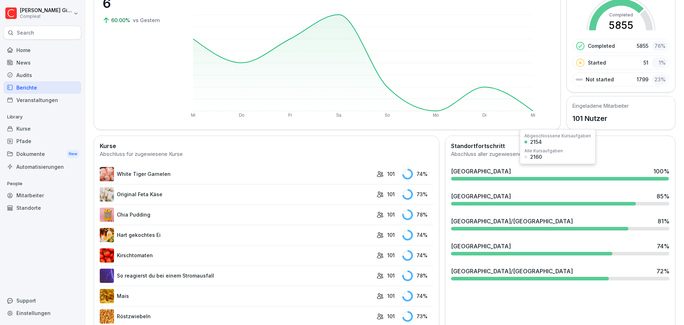
click at [612, 171] on div "Darmstadt 100 %" at bounding box center [560, 171] width 218 height 9
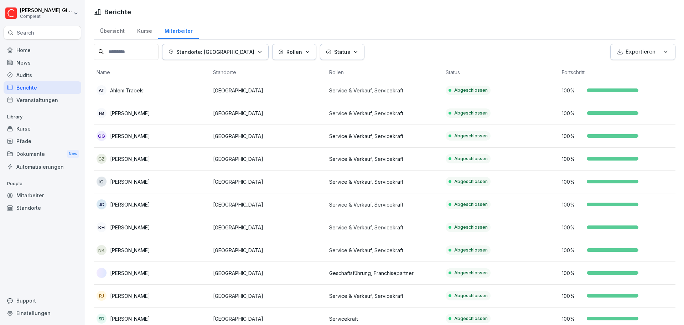
scroll to position [85, 0]
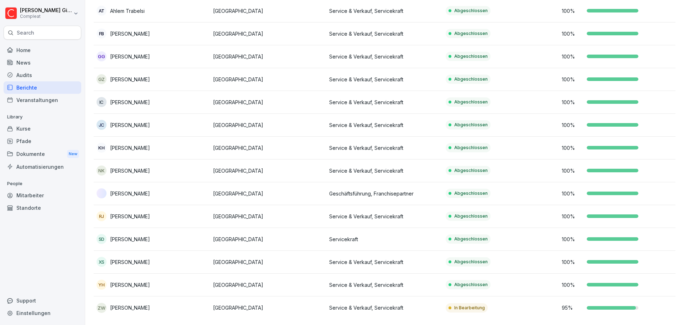
click at [29, 46] on div "Home" at bounding box center [43, 50] width 78 height 12
